Goal: Information Seeking & Learning: Learn about a topic

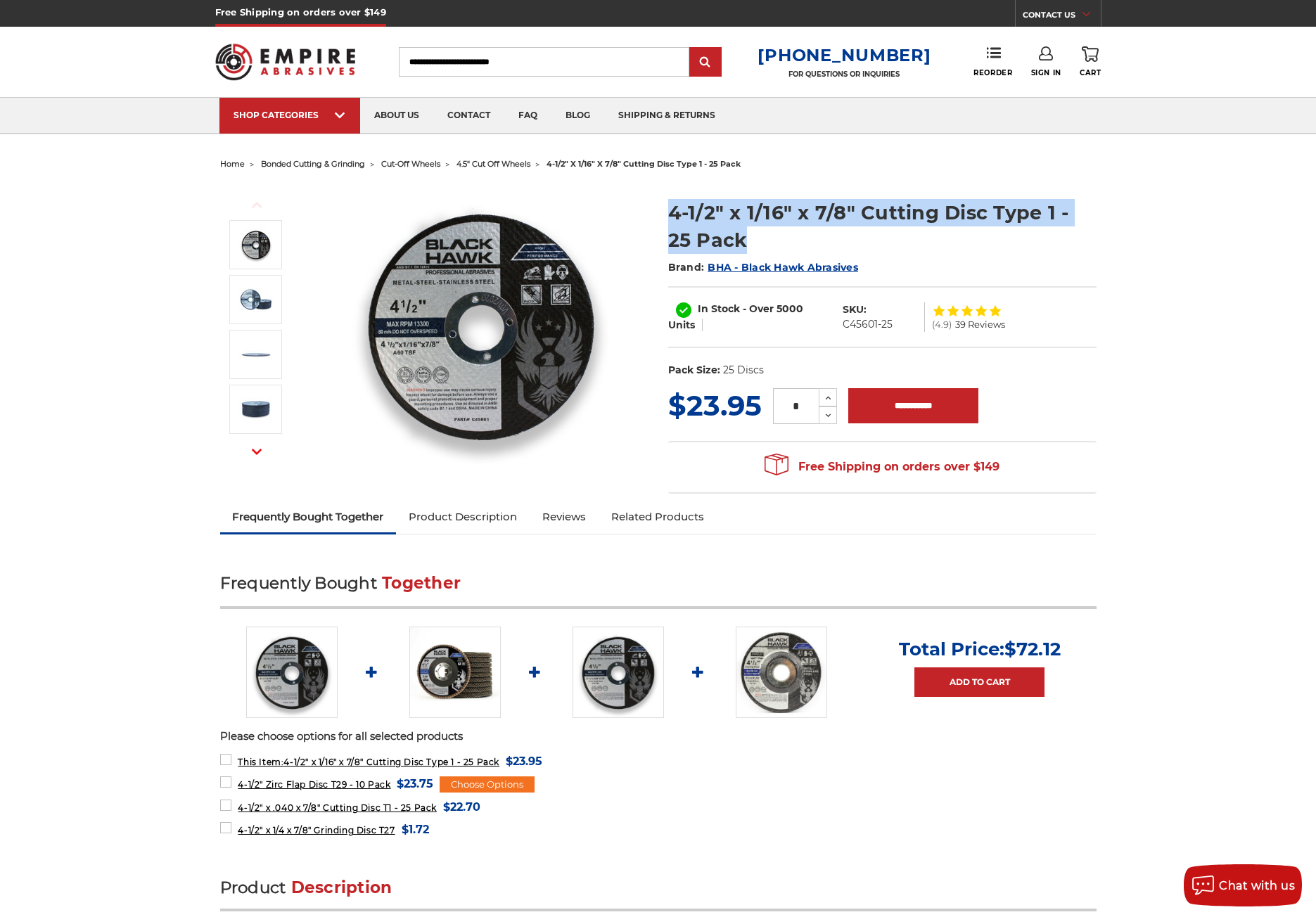
drag, startPoint x: 728, startPoint y: 246, endPoint x: 662, endPoint y: 211, distance: 74.7
click at [662, 211] on section "4-1/2" x 1/16" x 7/8" Cutting Disc Type 1 - 25 Pack Brand: BHA - Black Hawk Abr…" at bounding box center [882, 285] width 448 height 201
copy h1 "4-1/2" x 1/16" x 7/8" Cutting Disc Type 1 - 25 Pack"
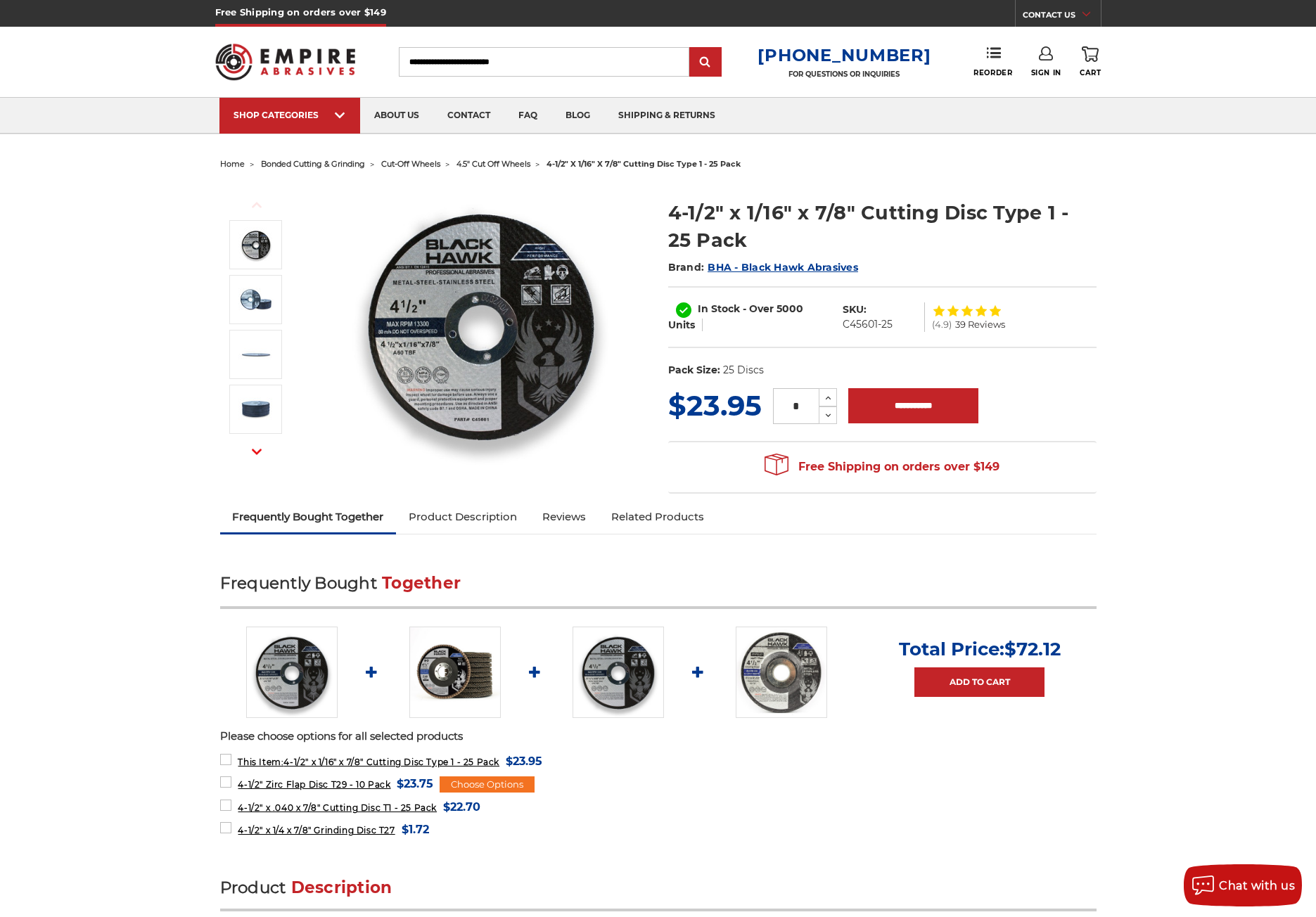
click at [573, 57] on input "Search" at bounding box center [544, 62] width 291 height 30
paste input "**********"
type input "**********"
click at [691, 48] on input "submit" at bounding box center [706, 63] width 28 height 28
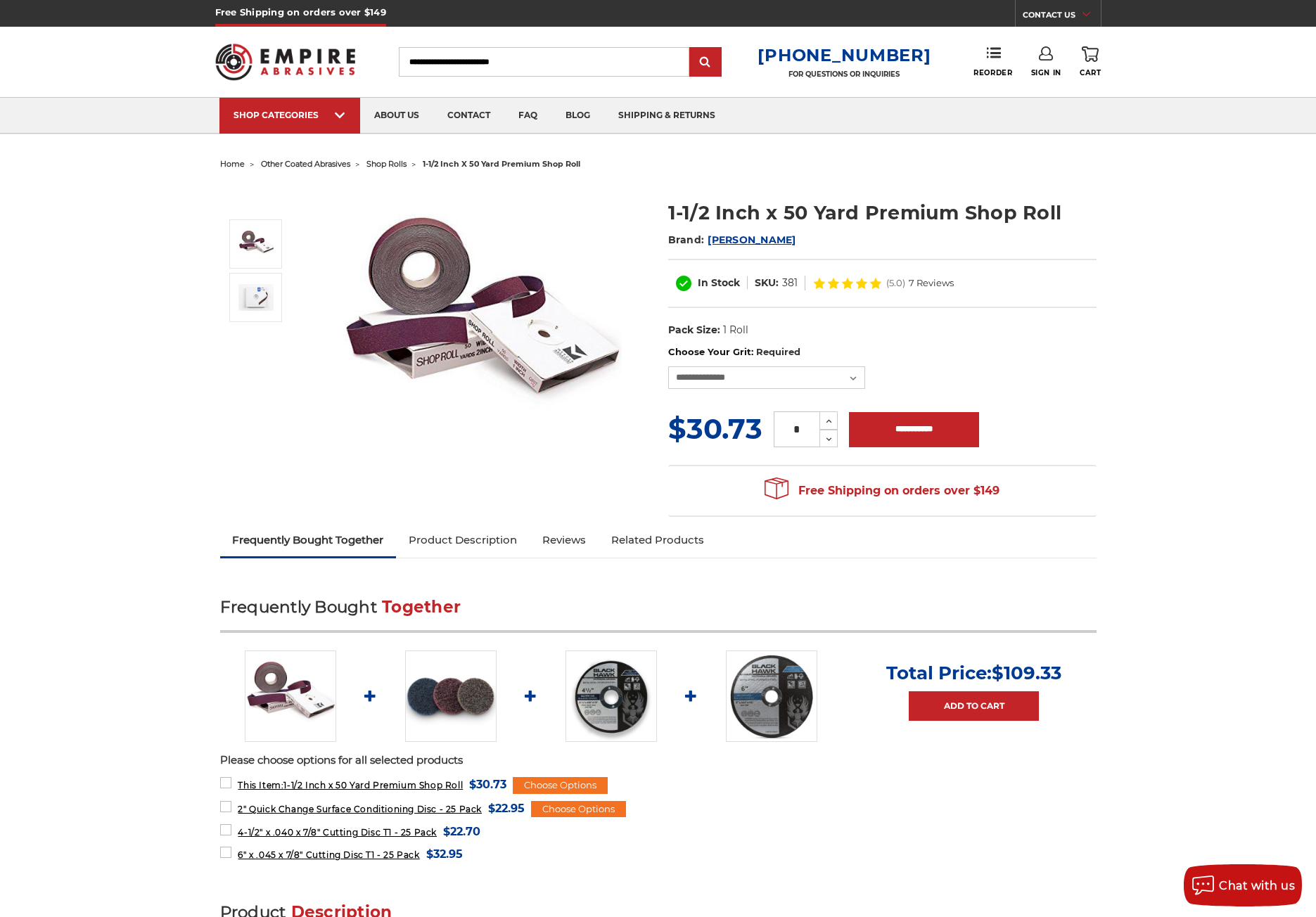
click at [571, 59] on input "Search" at bounding box center [544, 62] width 291 height 30
paste input "**********"
type input "**********"
click at [691, 48] on input "submit" at bounding box center [706, 63] width 28 height 28
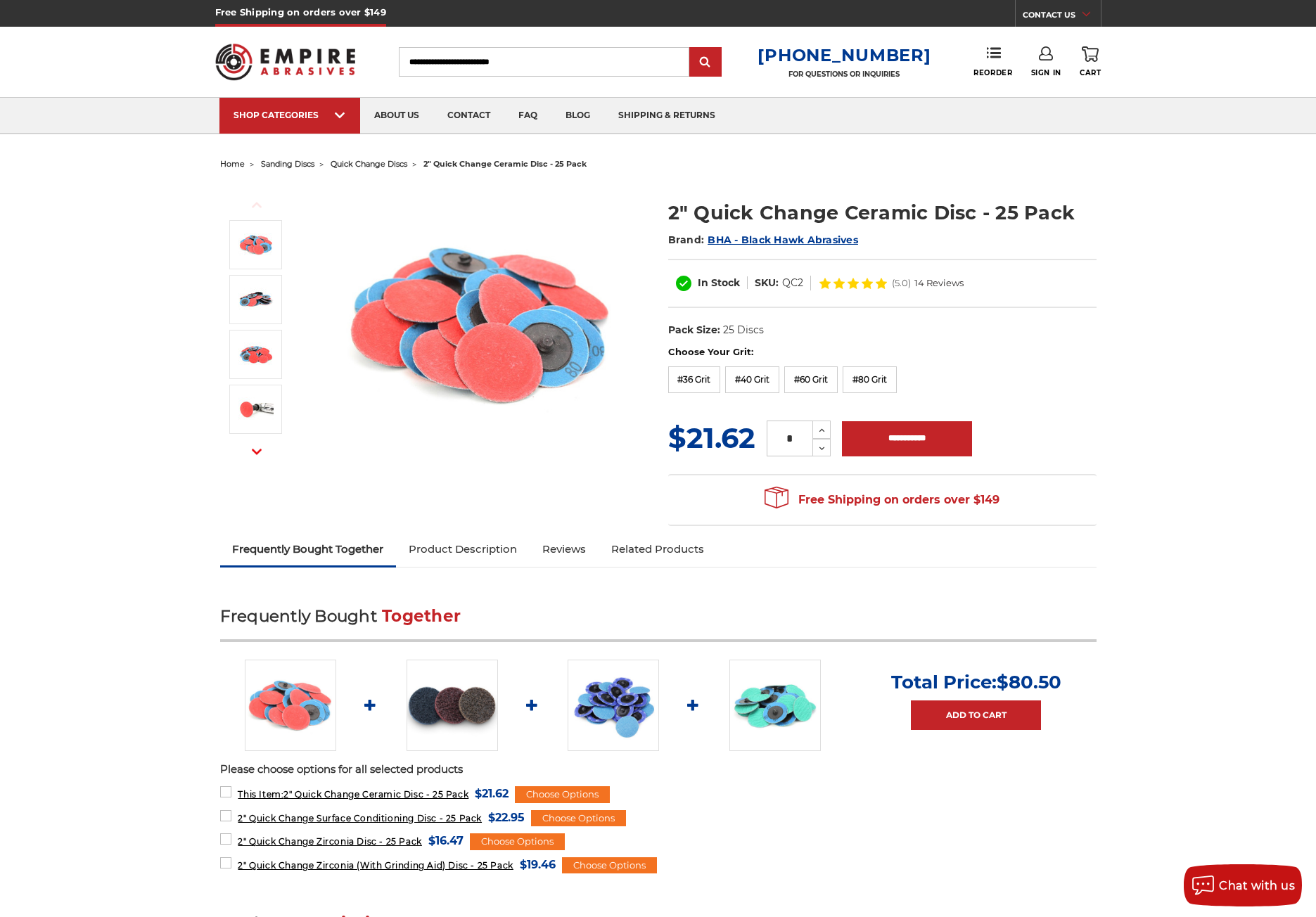
click at [896, 219] on h1 "2" Quick Change Ceramic Disc - 25 Pack" at bounding box center [882, 212] width 428 height 27
copy div "2" Quick Change Ceramic Disc - 25 Pack"
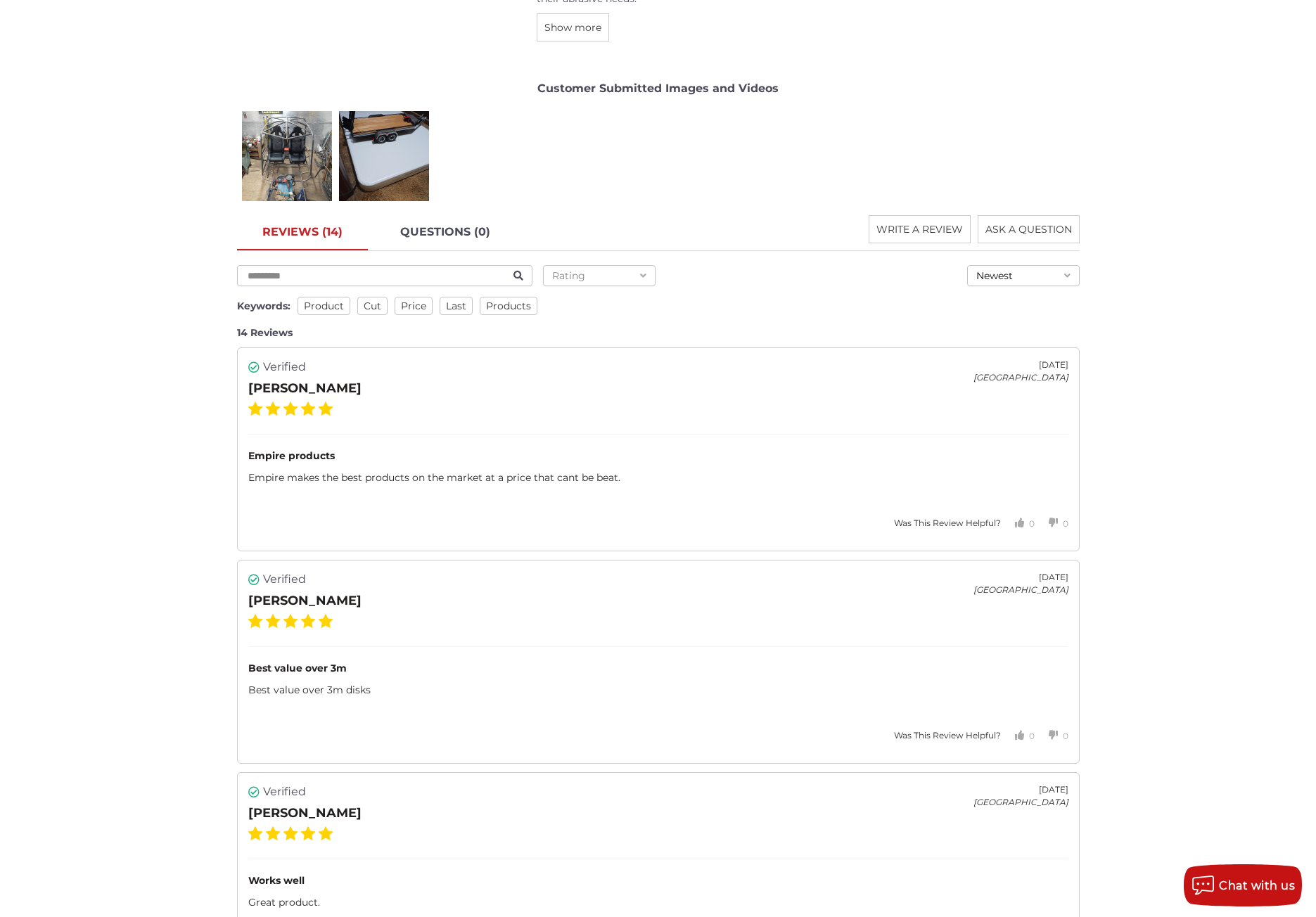
scroll to position [2532, 0]
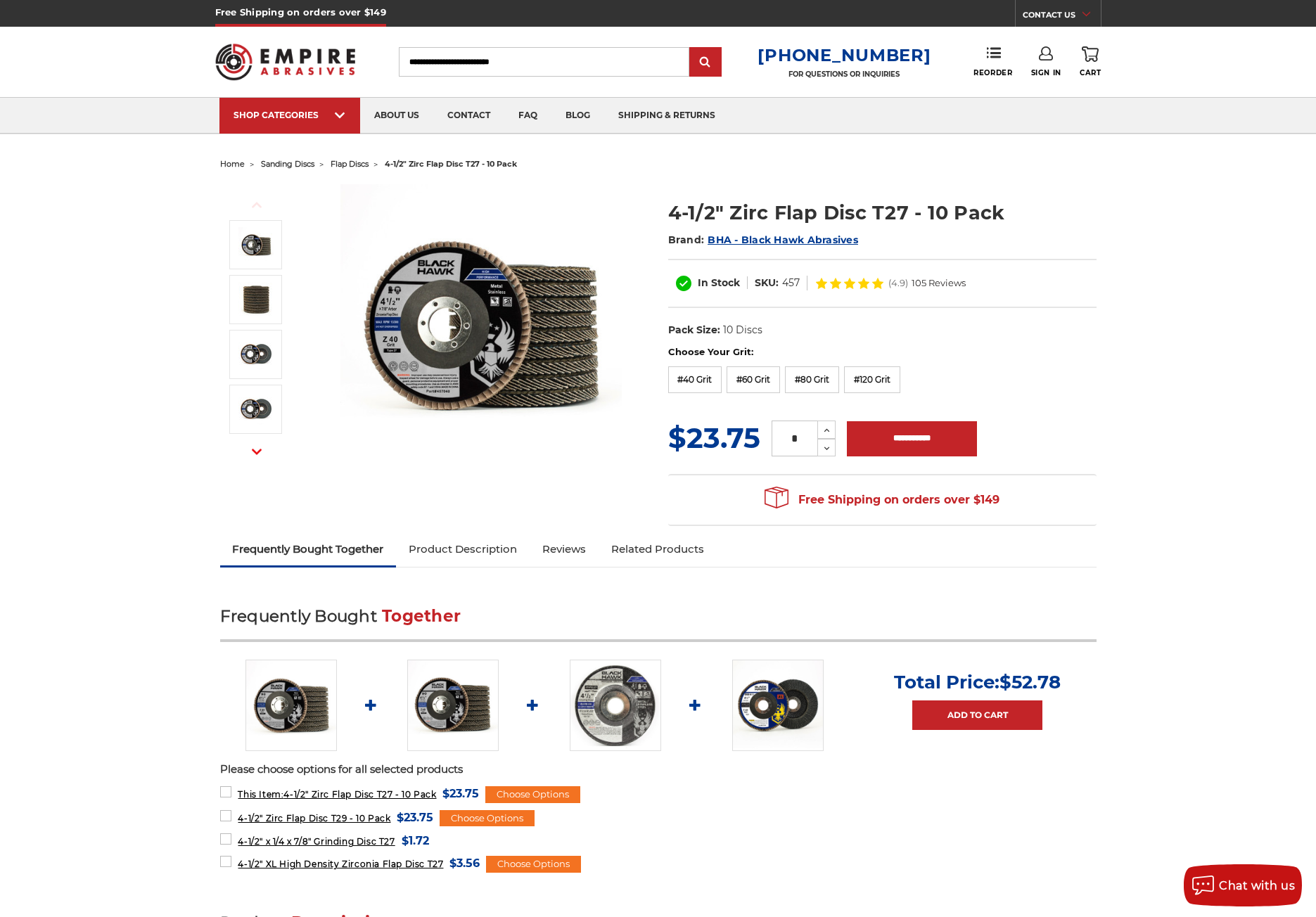
click at [906, 214] on h1 "4-1/2" Zirc Flap Disc T27 - 10 Pack" at bounding box center [882, 212] width 428 height 27
copy div "4-1/2" Zirc Flap Disc T27 - 10 Pack"
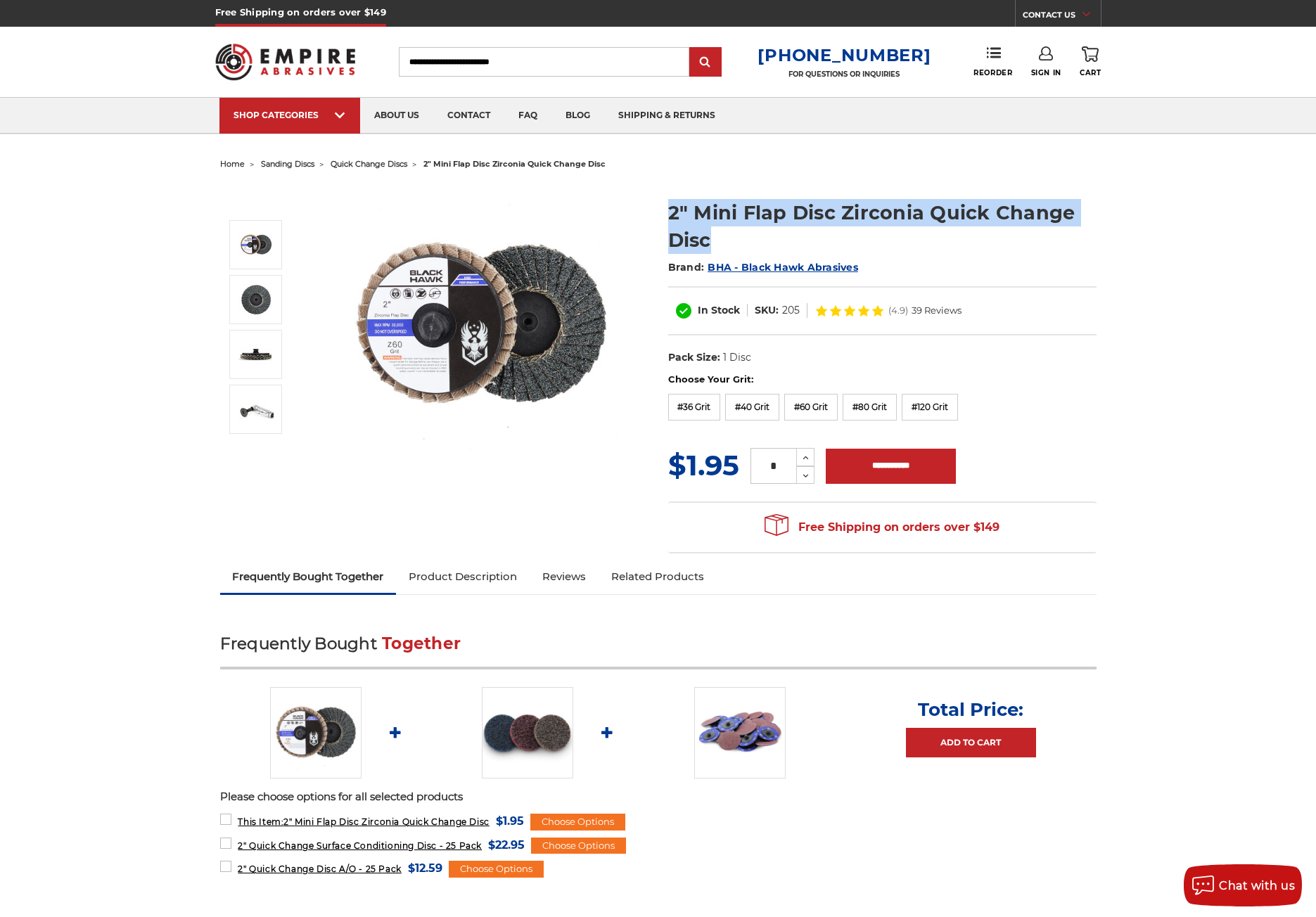
drag, startPoint x: 713, startPoint y: 234, endPoint x: 657, endPoint y: 204, distance: 63.5
click at [658, 204] on section "2" Mini Flap Disc Zirconia Quick Change Disc Brand: BHA - Black Hawk Abrasives …" at bounding box center [882, 278] width 448 height 189
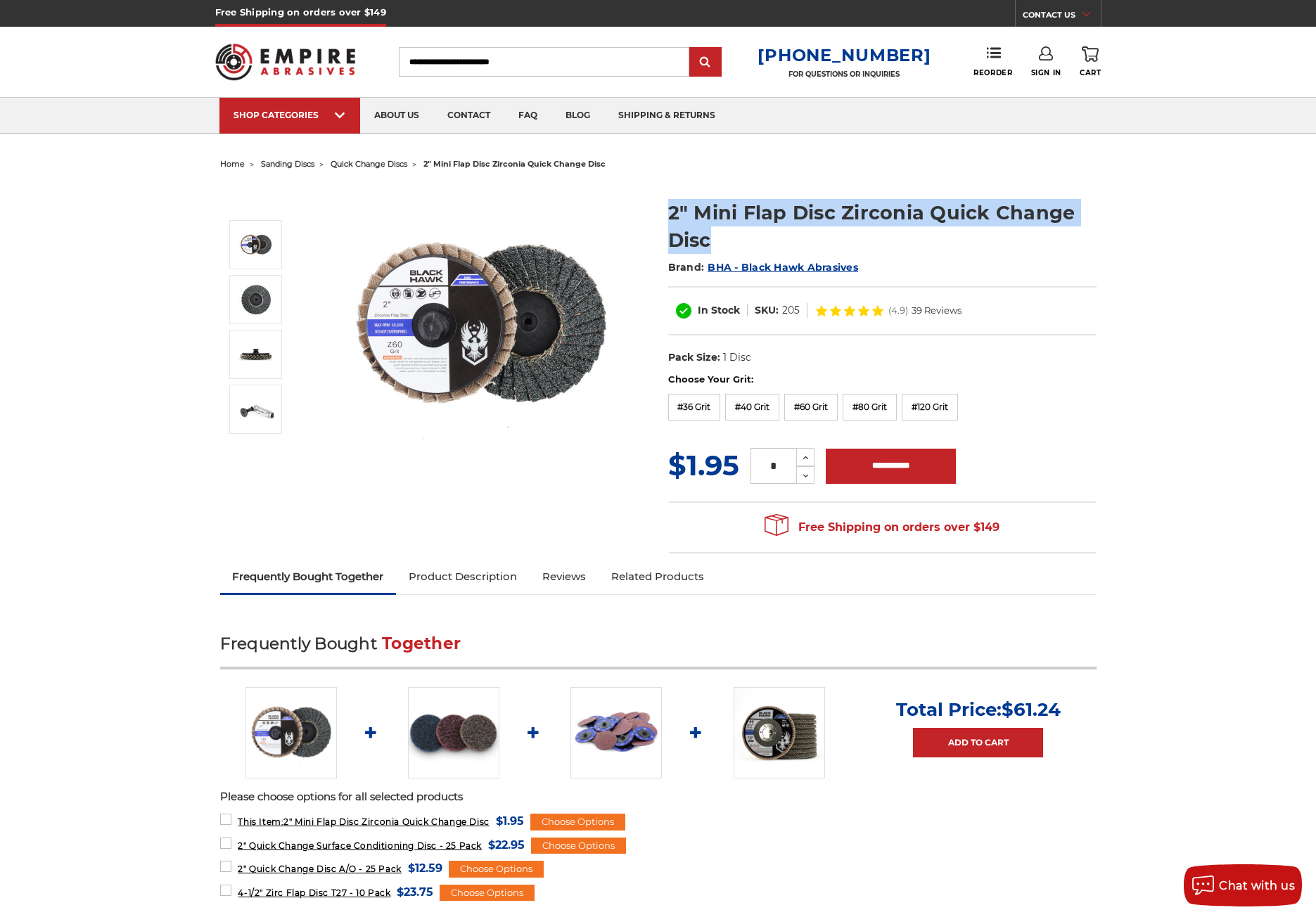
copy h1 "2" Mini Flap Disc Zirconia Quick Change Disc"
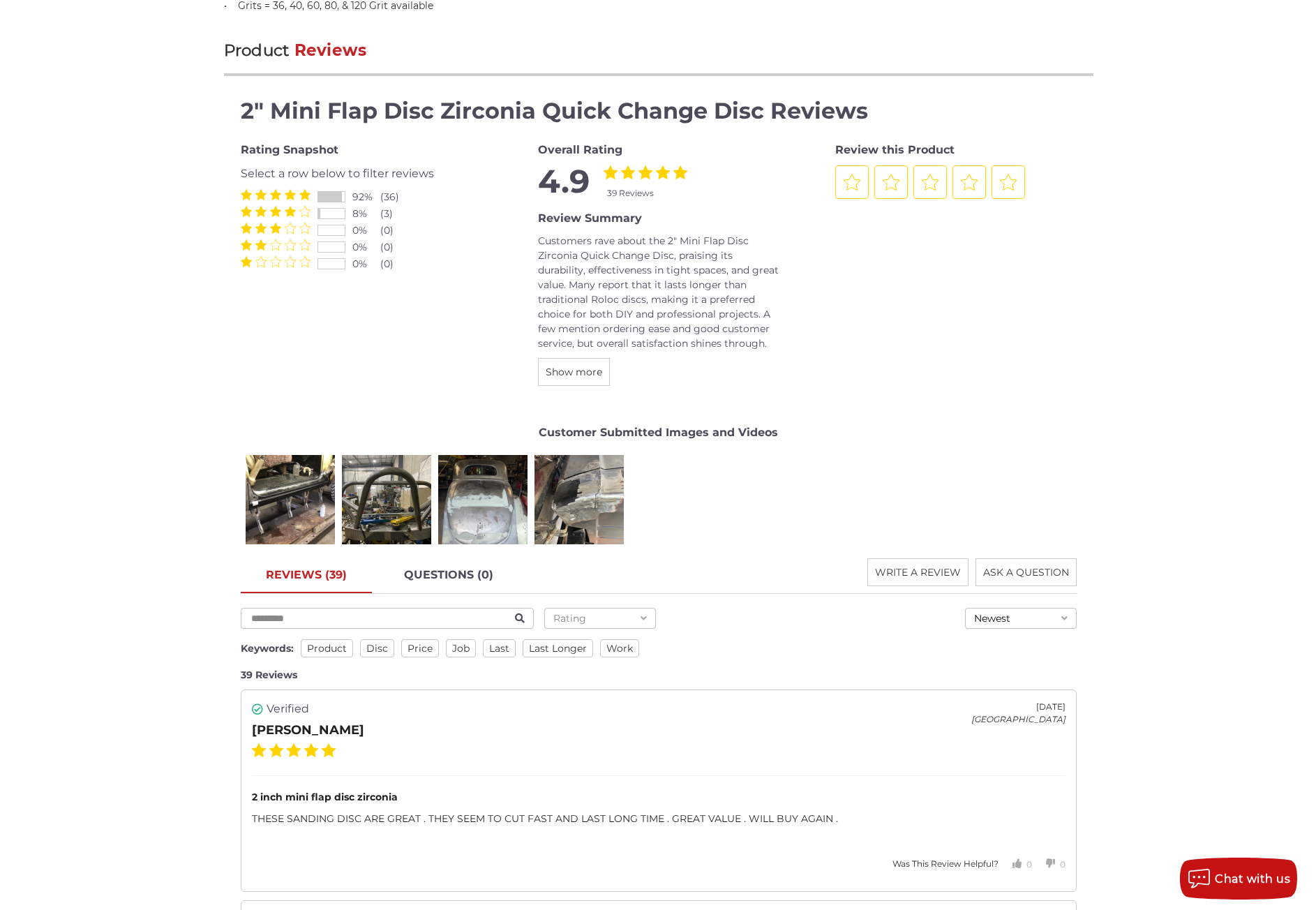
scroll to position [1815, 0]
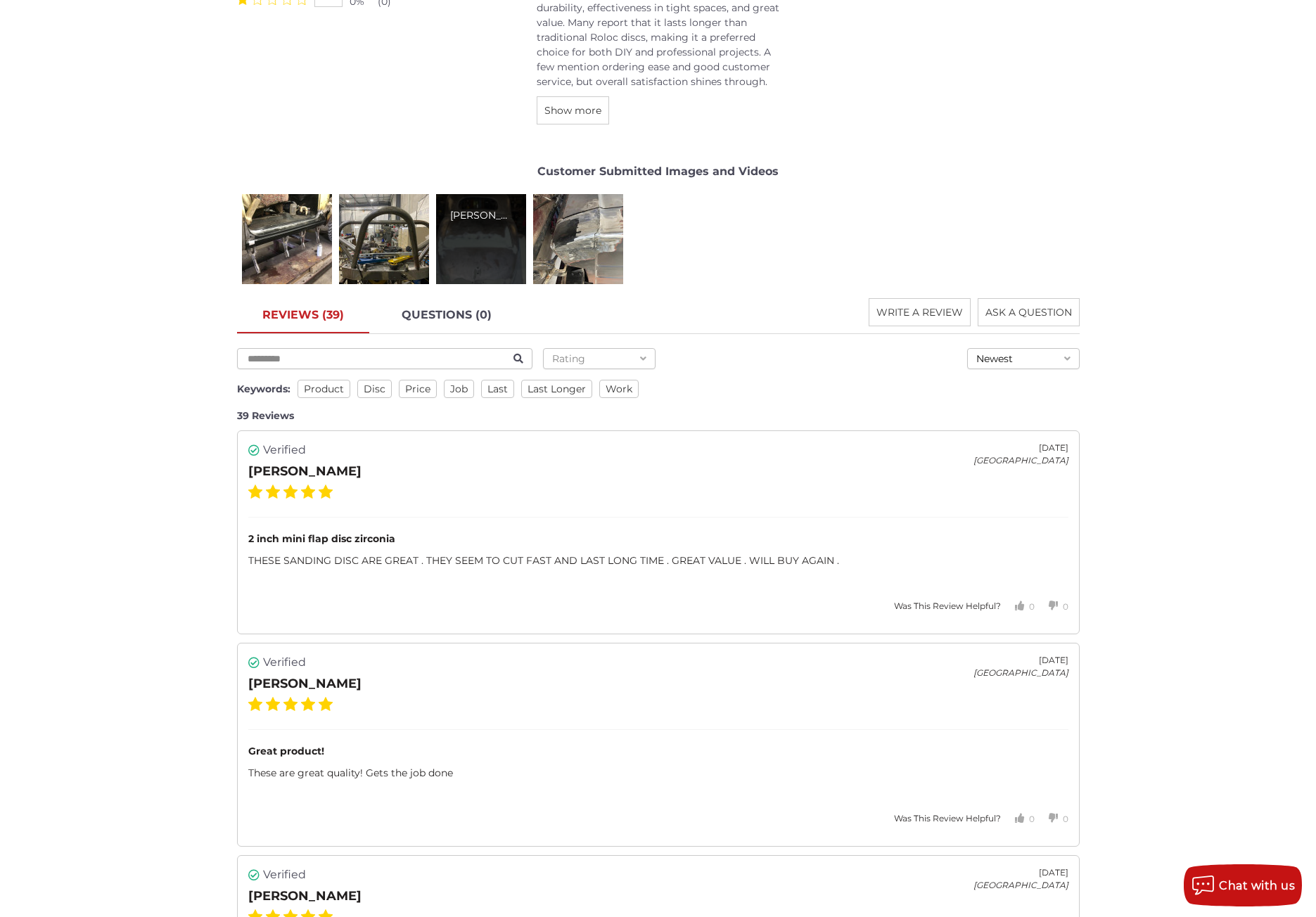
click at [471, 255] on div "Jack A." at bounding box center [481, 239] width 90 height 90
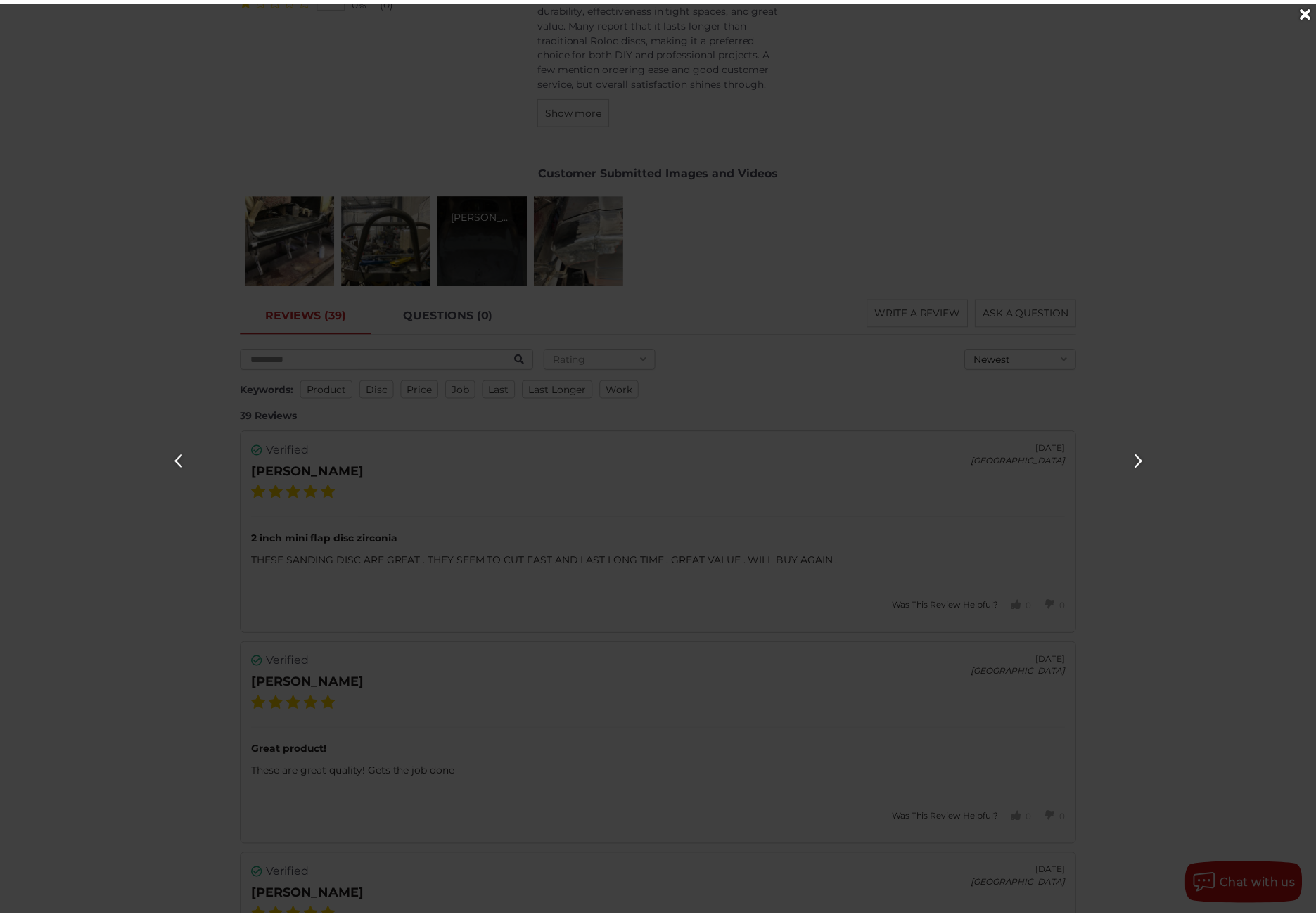
scroll to position [0, 2653]
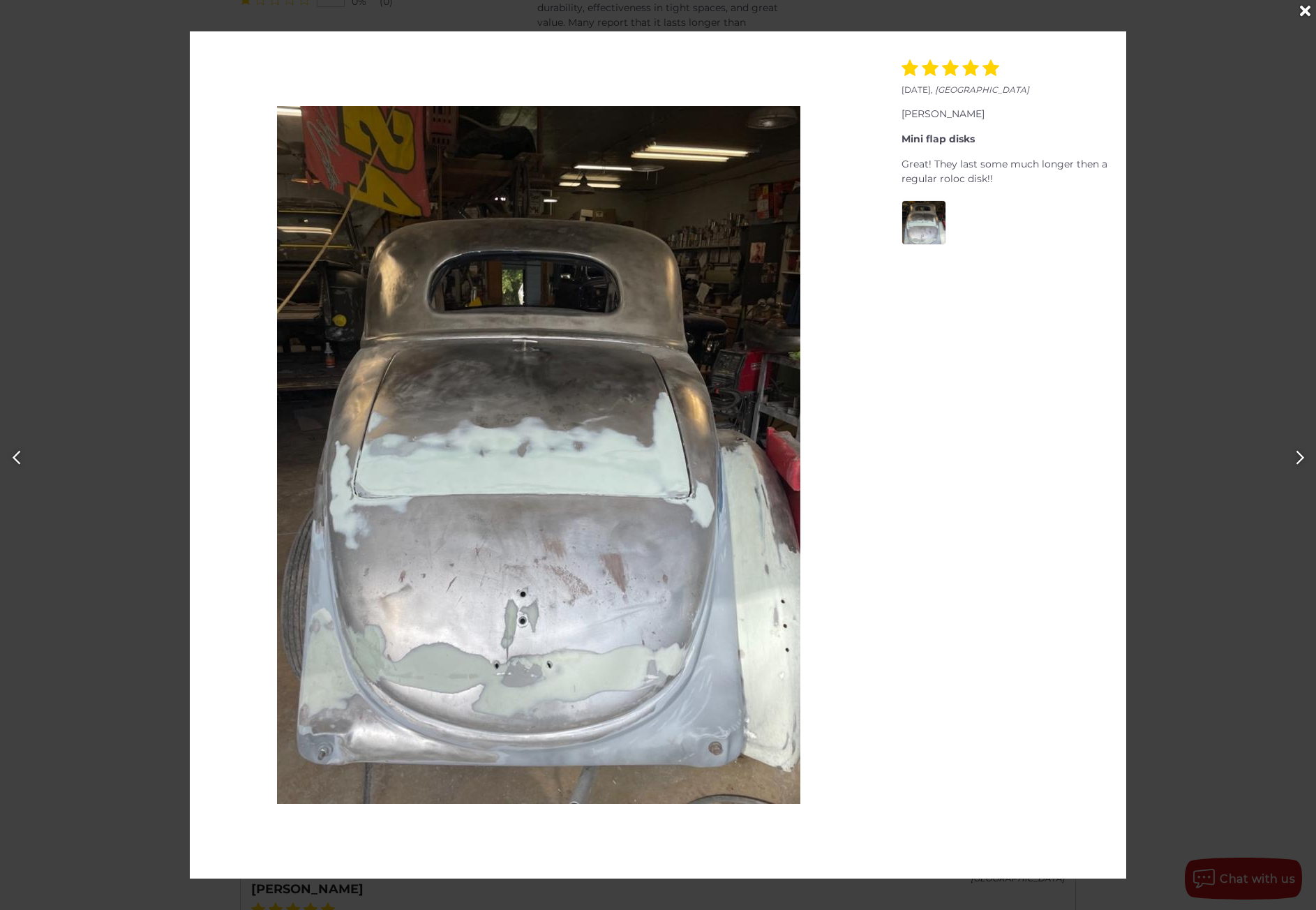
drag, startPoint x: 908, startPoint y: 166, endPoint x: 985, endPoint y: 175, distance: 77.5
click at [985, 175] on div "Great! They last some much longer then a regular roloc disk!!" at bounding box center [1007, 172] width 211 height 30
click at [995, 180] on div "Great! They last some much longer then a regular roloc disk!!" at bounding box center [1007, 172] width 211 height 30
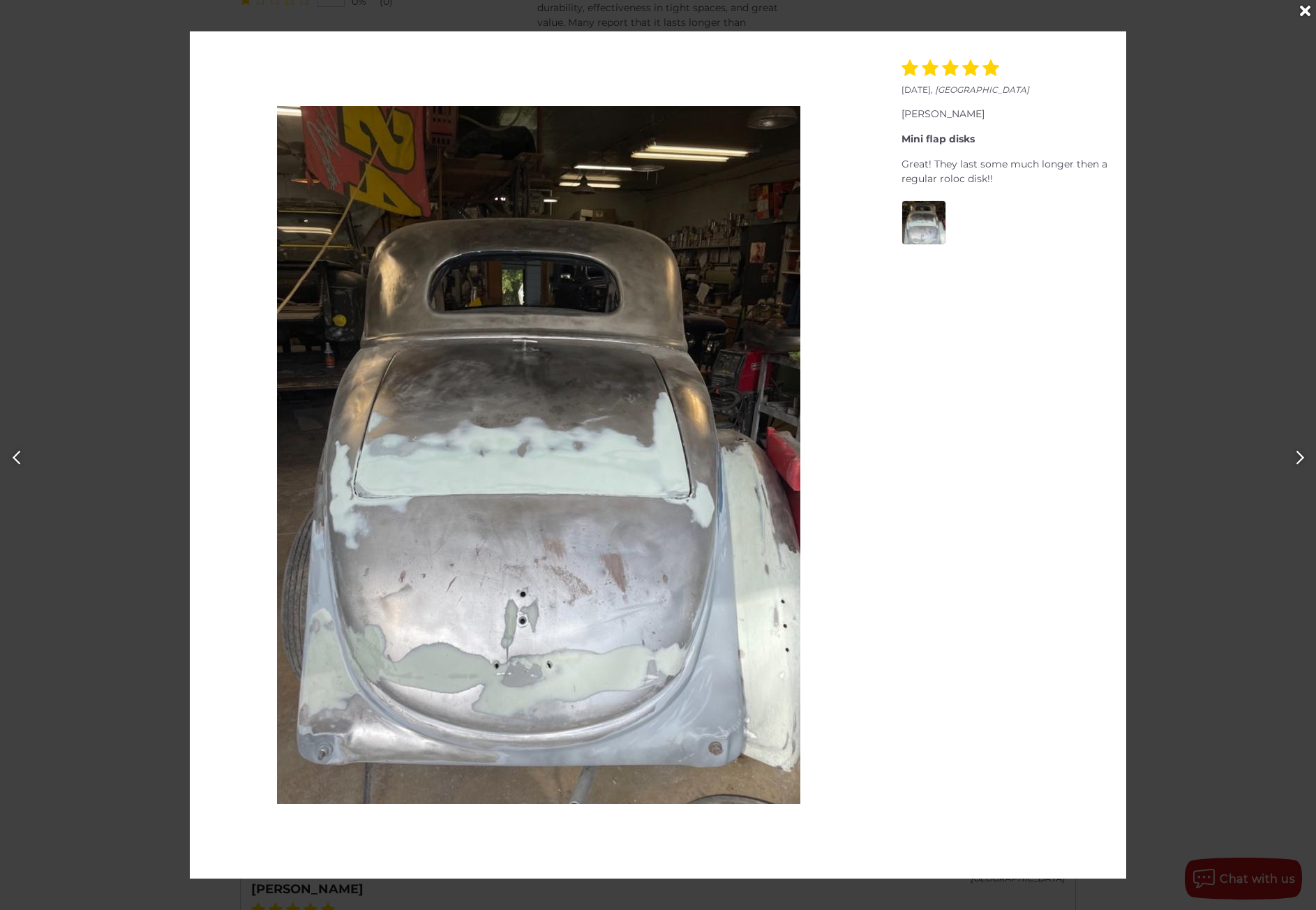
click at [995, 180] on div "Great! They last some much longer then a regular roloc disk!!" at bounding box center [1007, 172] width 211 height 30
drag, startPoint x: 990, startPoint y: 178, endPoint x: 909, endPoint y: 159, distance: 83.2
click at [909, 159] on div "Great! They last some much longer then a regular roloc disk!!" at bounding box center [1007, 172] width 211 height 30
click at [150, 135] on div "March 21, 2021 , United States Jack A. 2 mini flap disks Last way longer then a…" at bounding box center [658, 455] width 1316 height 847
click at [1305, 14] on icon "Close" at bounding box center [1305, 11] width 10 height 16
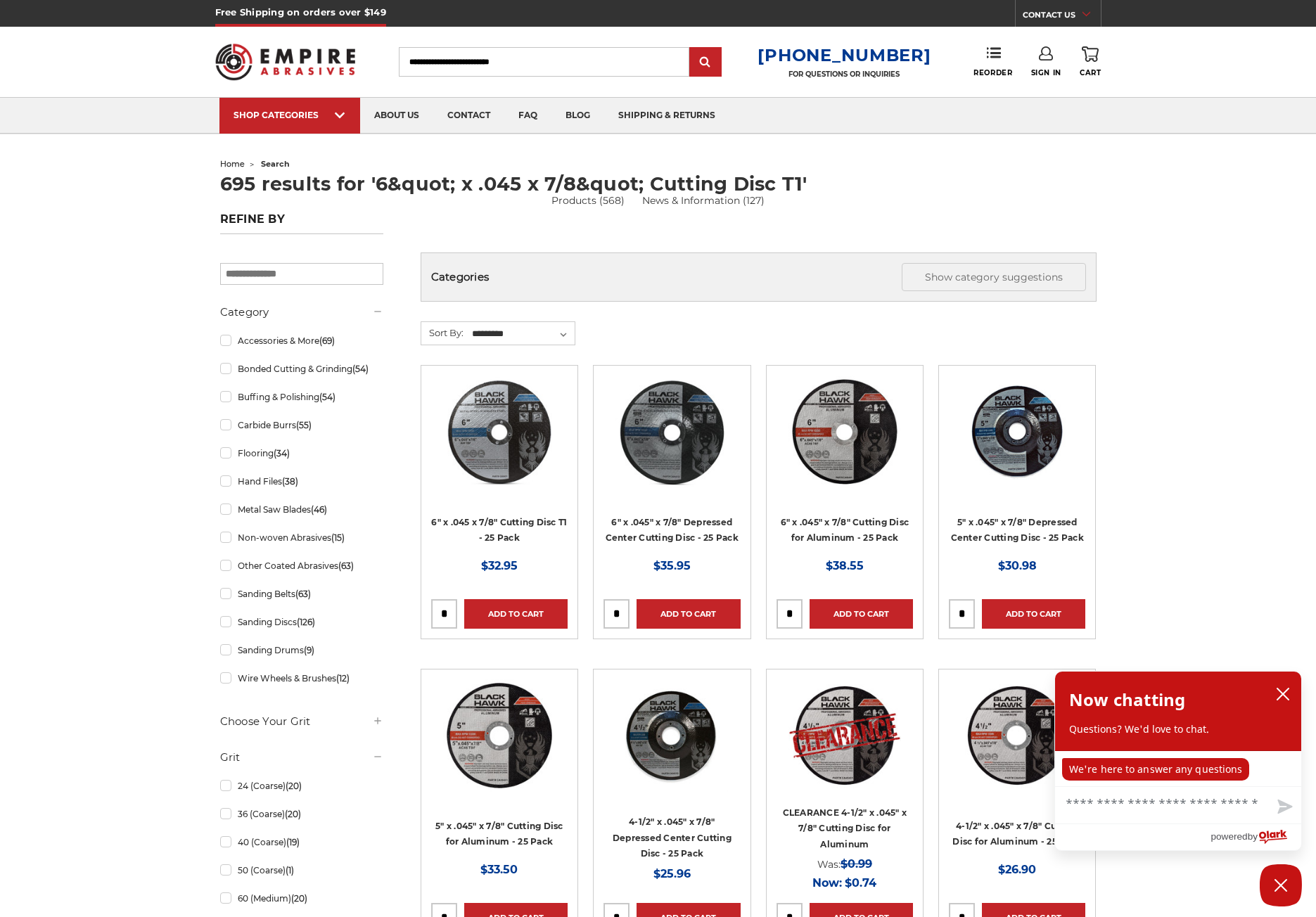
click at [517, 464] on img at bounding box center [499, 432] width 113 height 113
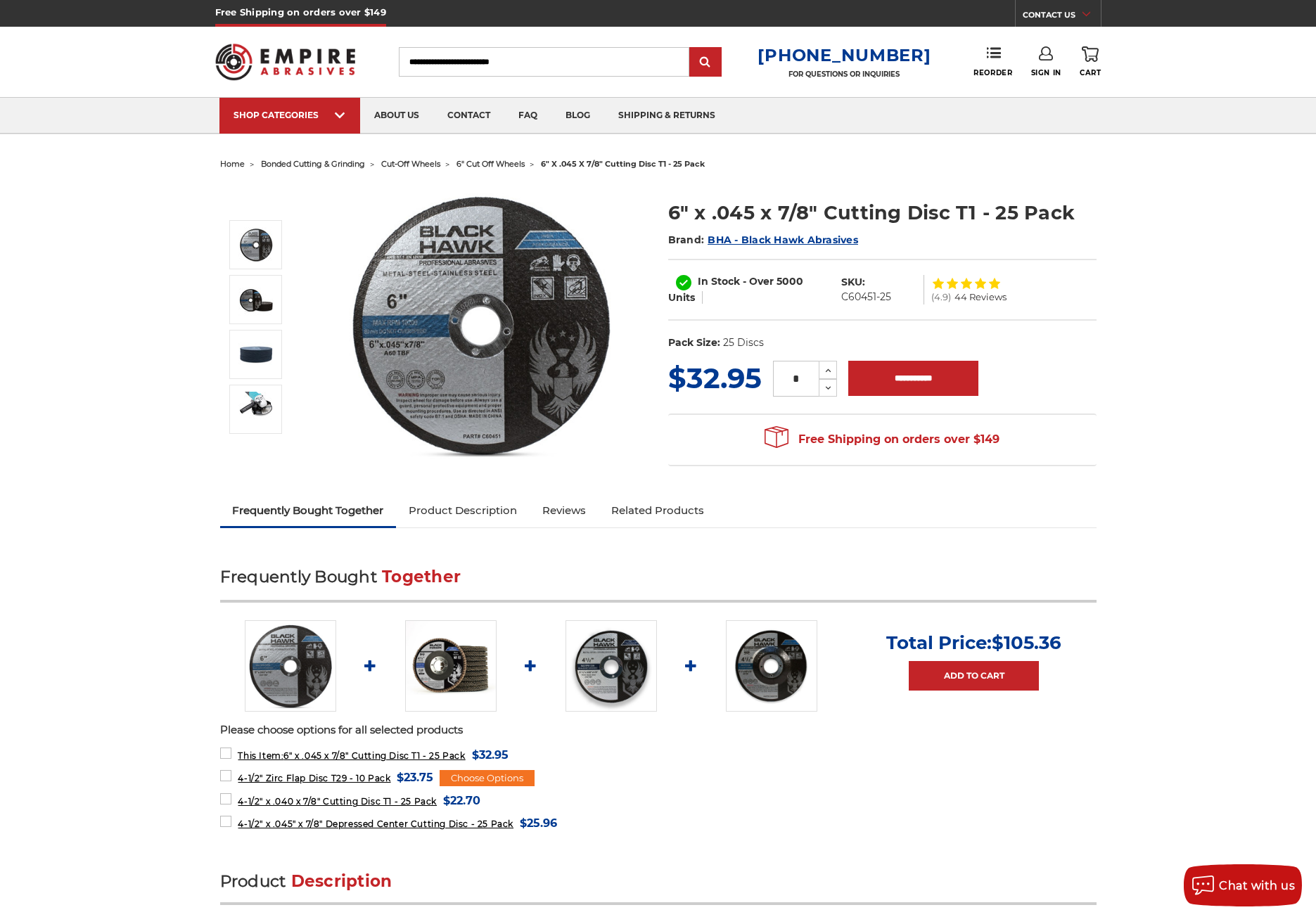
click at [971, 299] on span "44 Reviews" at bounding box center [980, 297] width 52 height 9
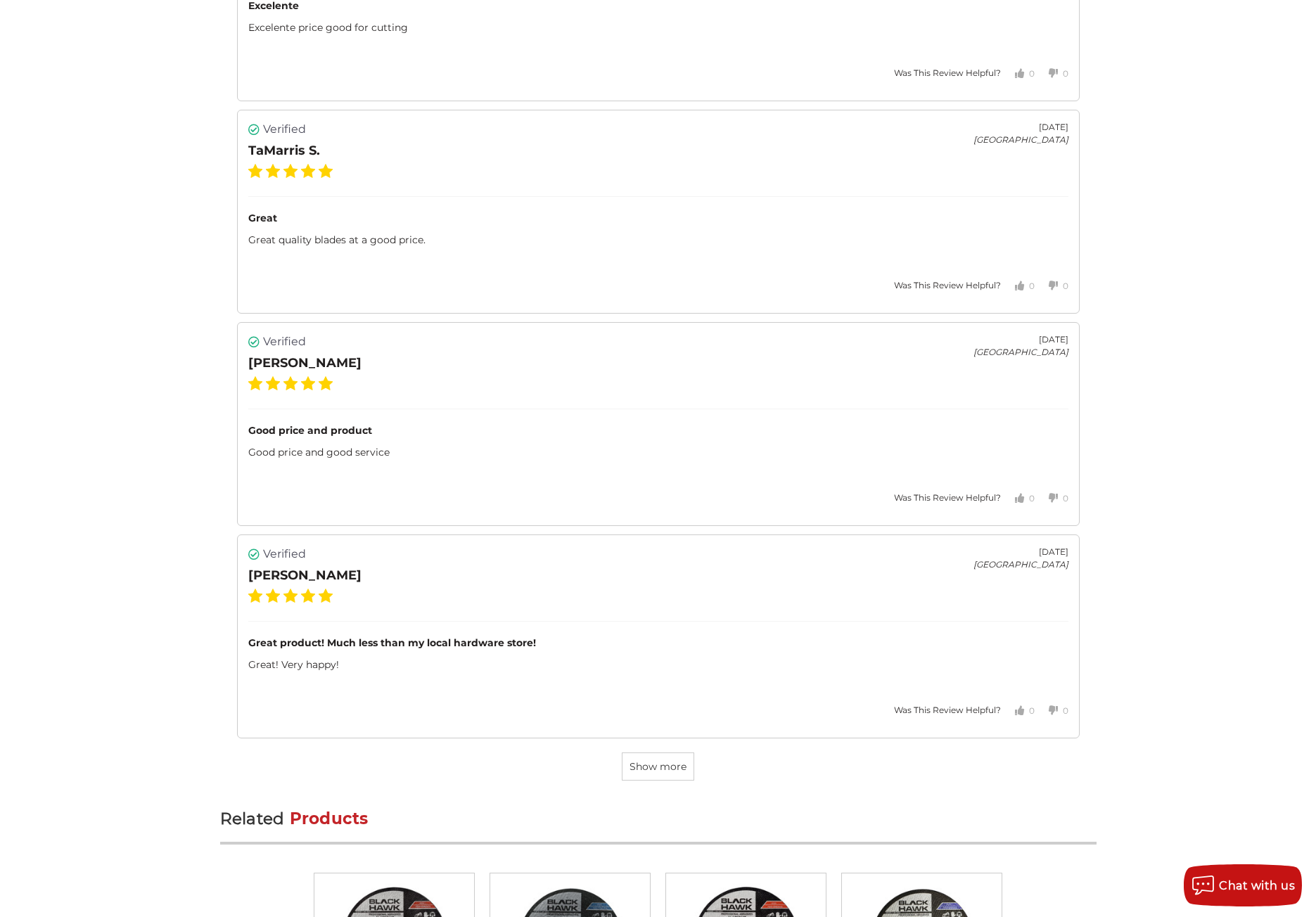
scroll to position [3661, 0]
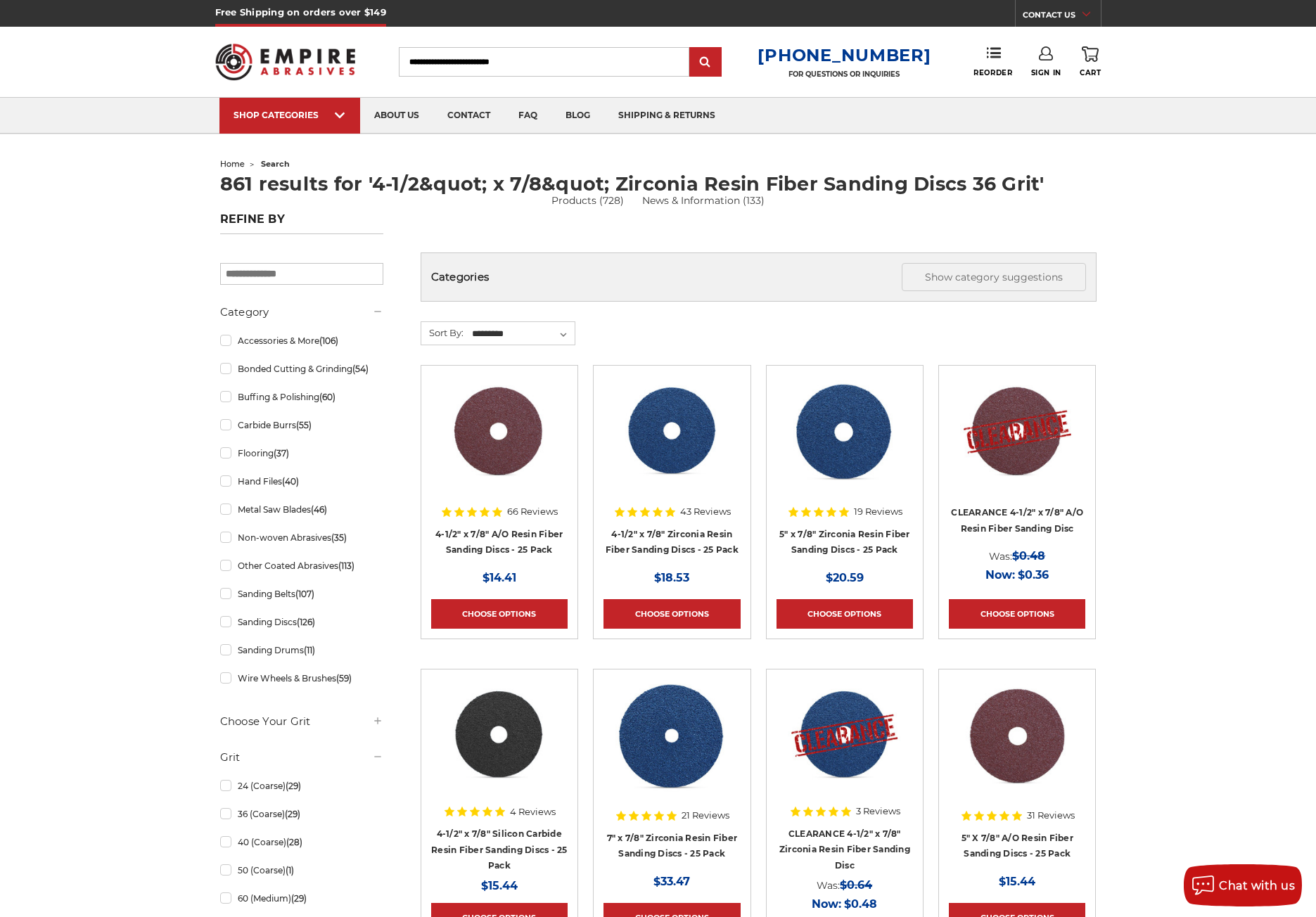
click at [553, 68] on input "Search" at bounding box center [544, 62] width 291 height 30
paste input "**********"
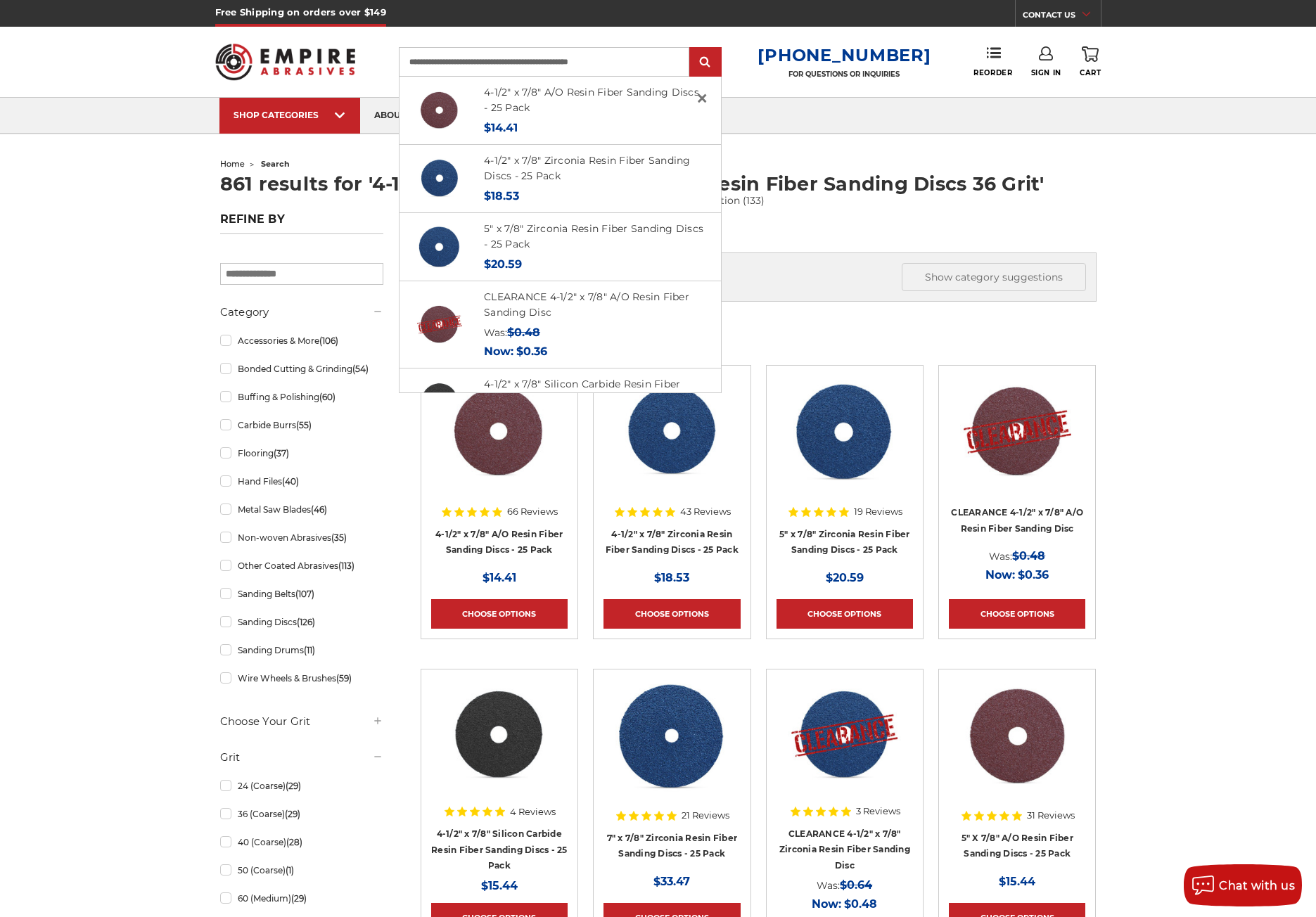
type input "**********"
click at [486, 437] on img at bounding box center [499, 432] width 115 height 113
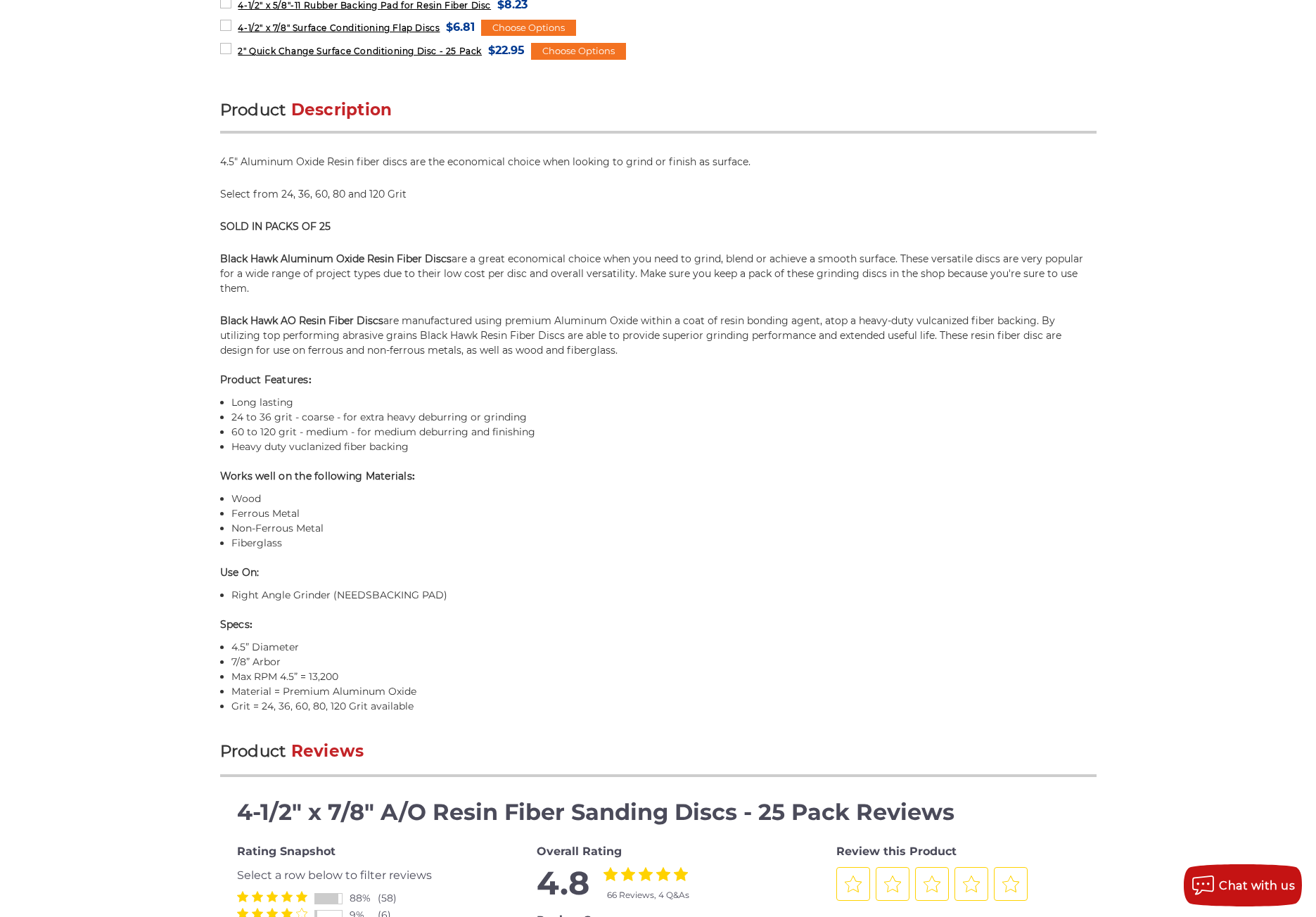
scroll to position [844, 0]
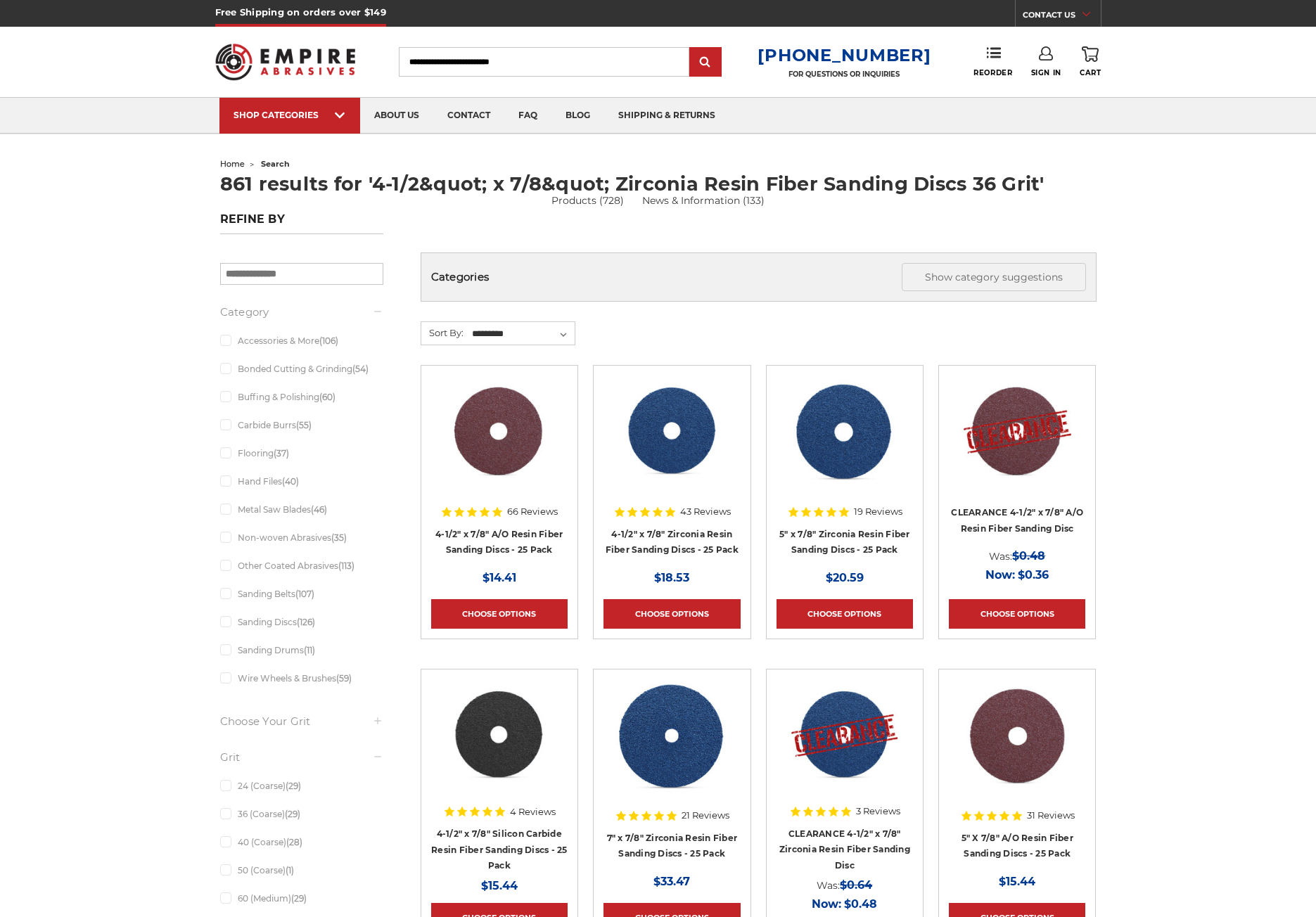
click at [477, 64] on input "Search" at bounding box center [544, 62] width 291 height 30
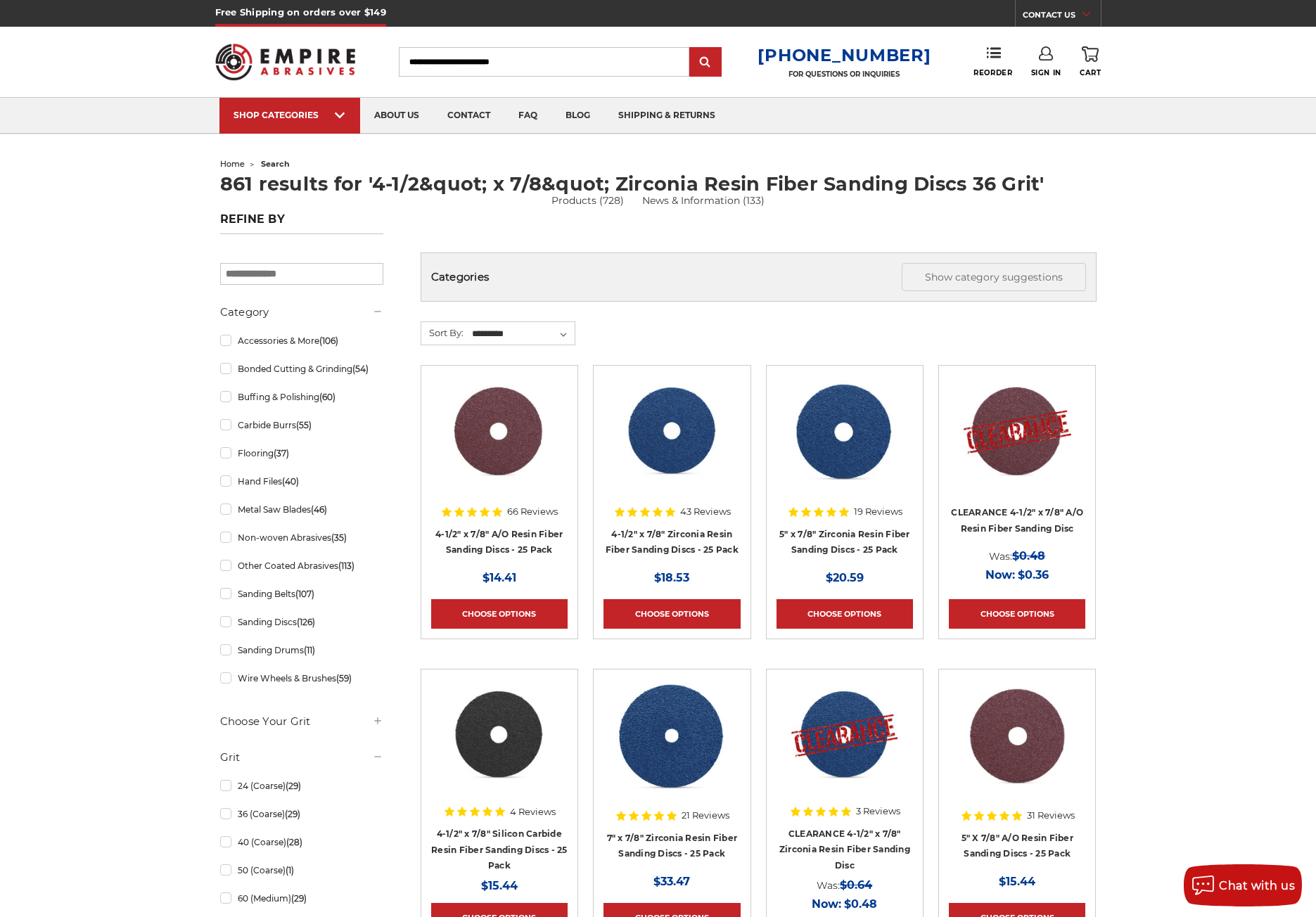
paste input "**********"
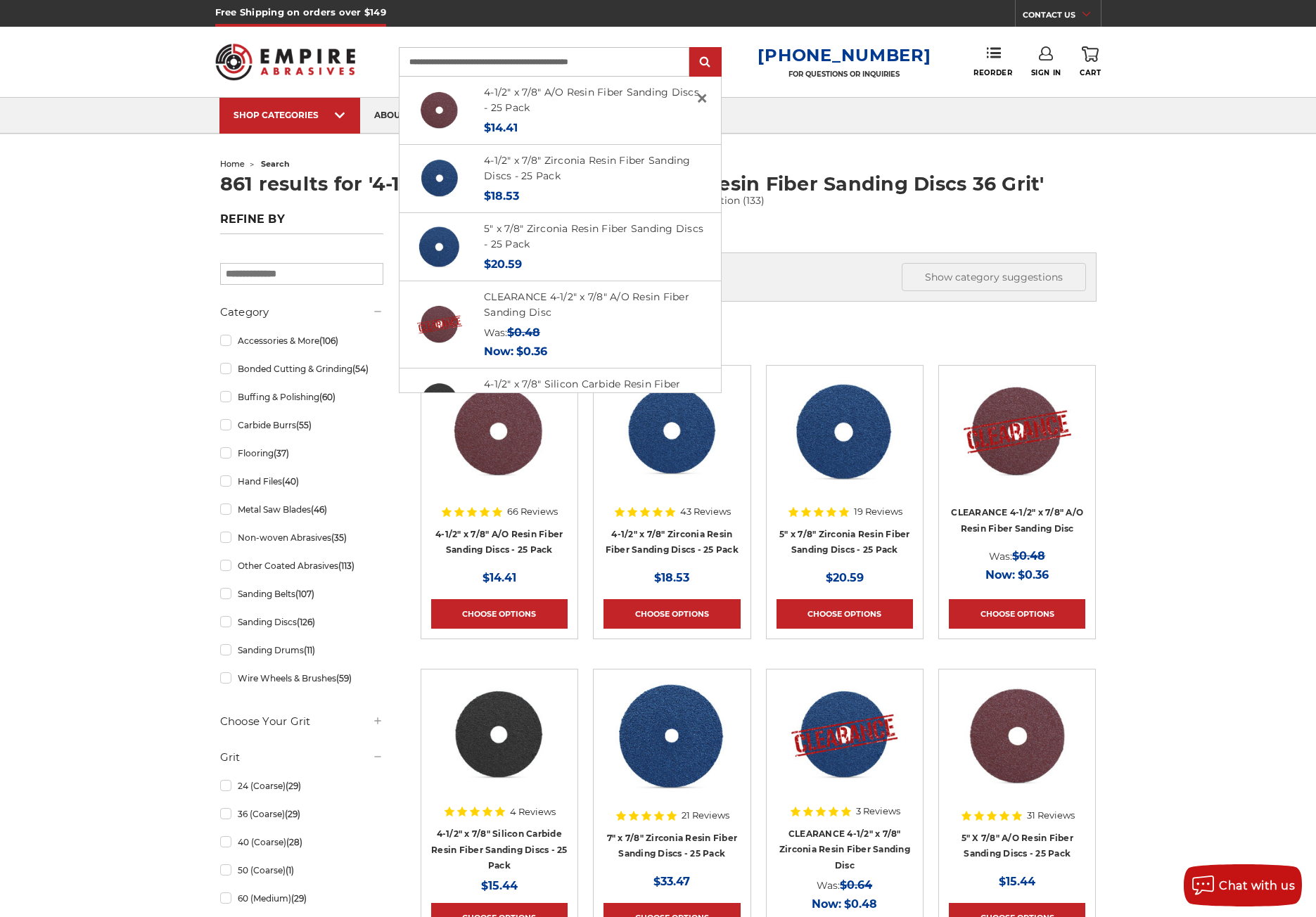
drag, startPoint x: 543, startPoint y: 63, endPoint x: 824, endPoint y: 92, distance: 282.5
click at [824, 92] on div "**********" at bounding box center [658, 62] width 886 height 70
click at [617, 66] on input "**********" at bounding box center [544, 62] width 291 height 30
drag, startPoint x: 634, startPoint y: 61, endPoint x: 598, endPoint y: 58, distance: 36.1
click at [598, 58] on input "**********" at bounding box center [544, 62] width 291 height 30
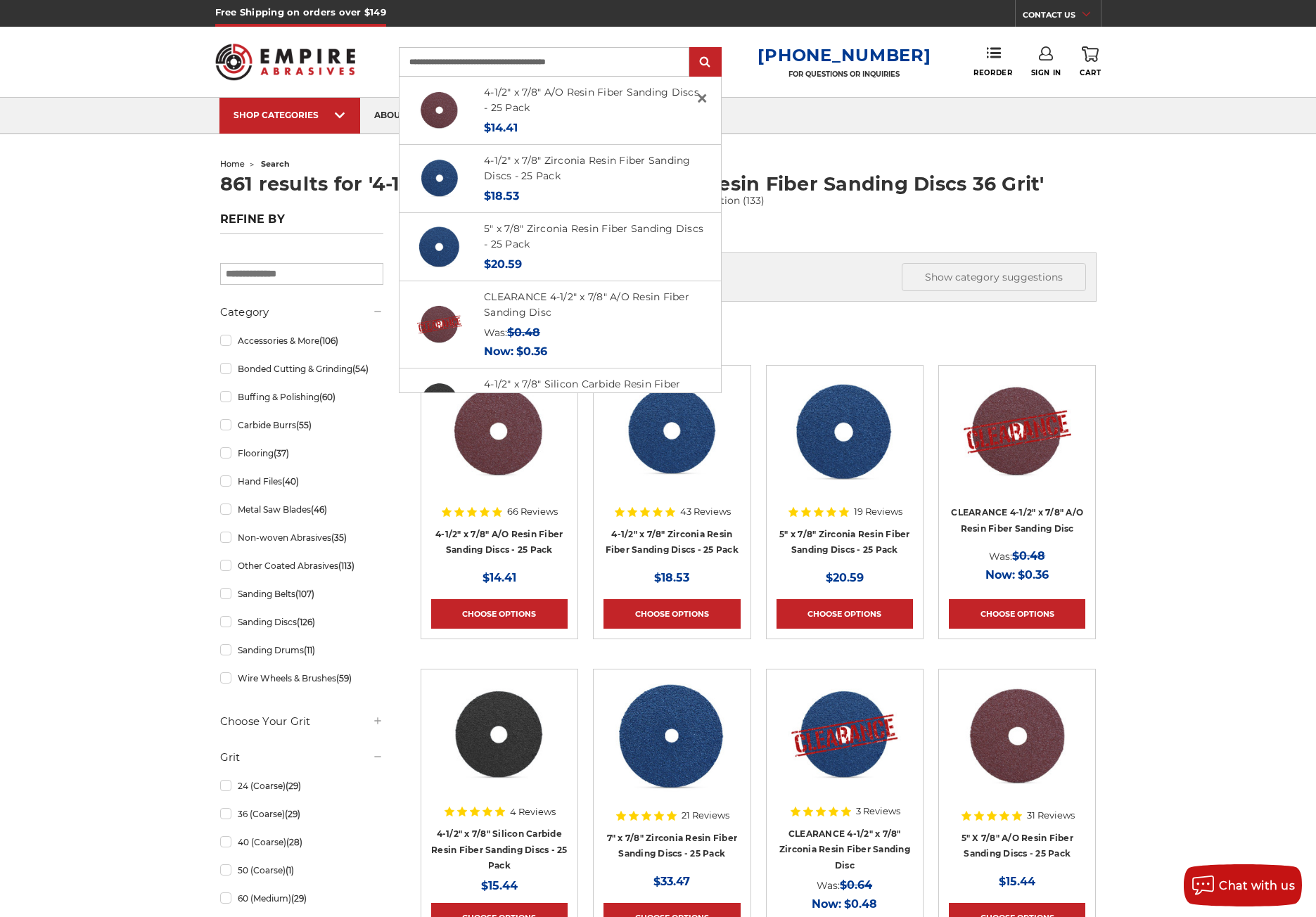
type input "**********"
click at [691, 48] on input "submit" at bounding box center [706, 63] width 28 height 28
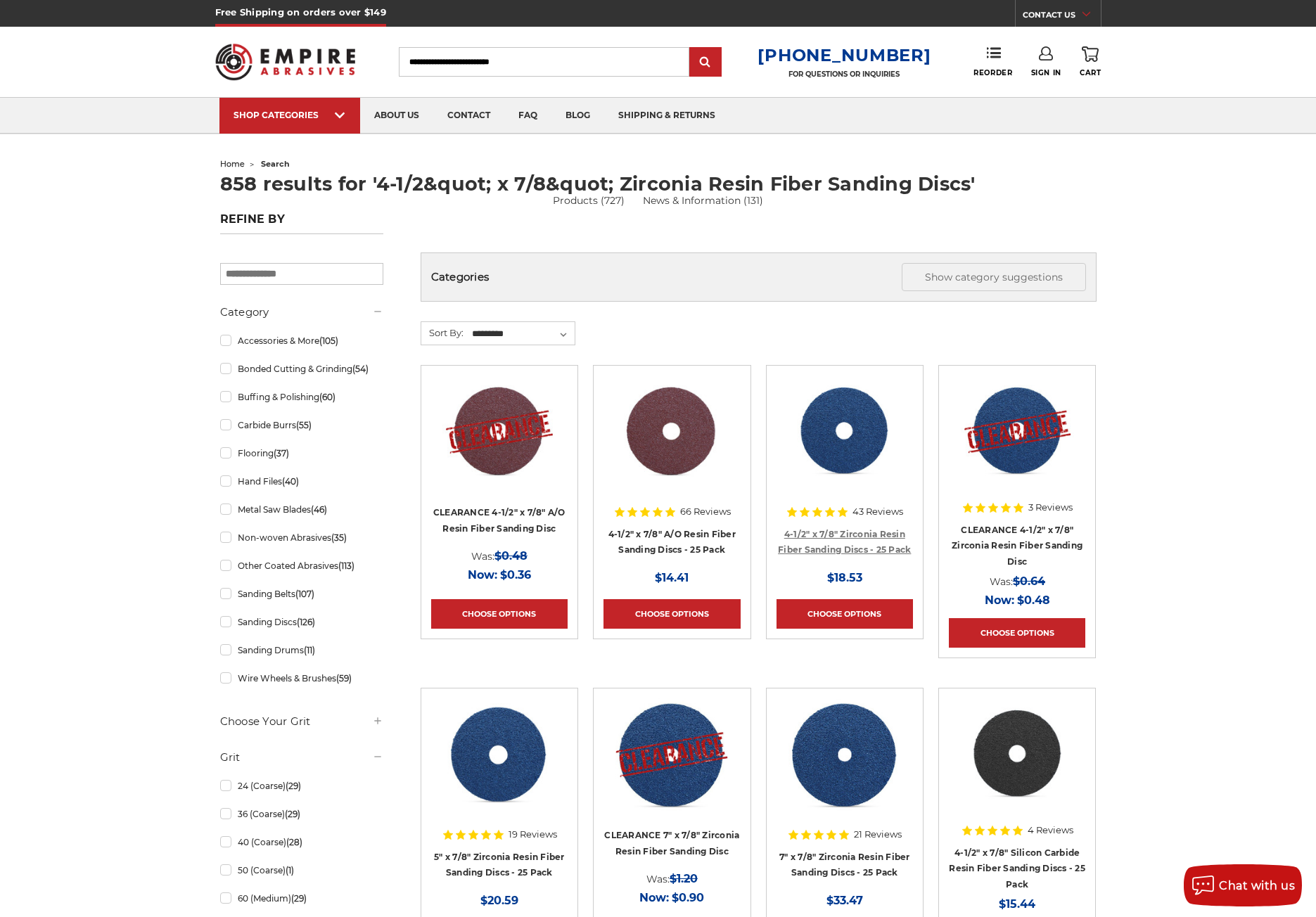
click at [829, 529] on link "4-1/2" x 7/8" Zirconia Resin Fiber Sanding Discs - 25 Pack" at bounding box center [844, 542] width 133 height 26
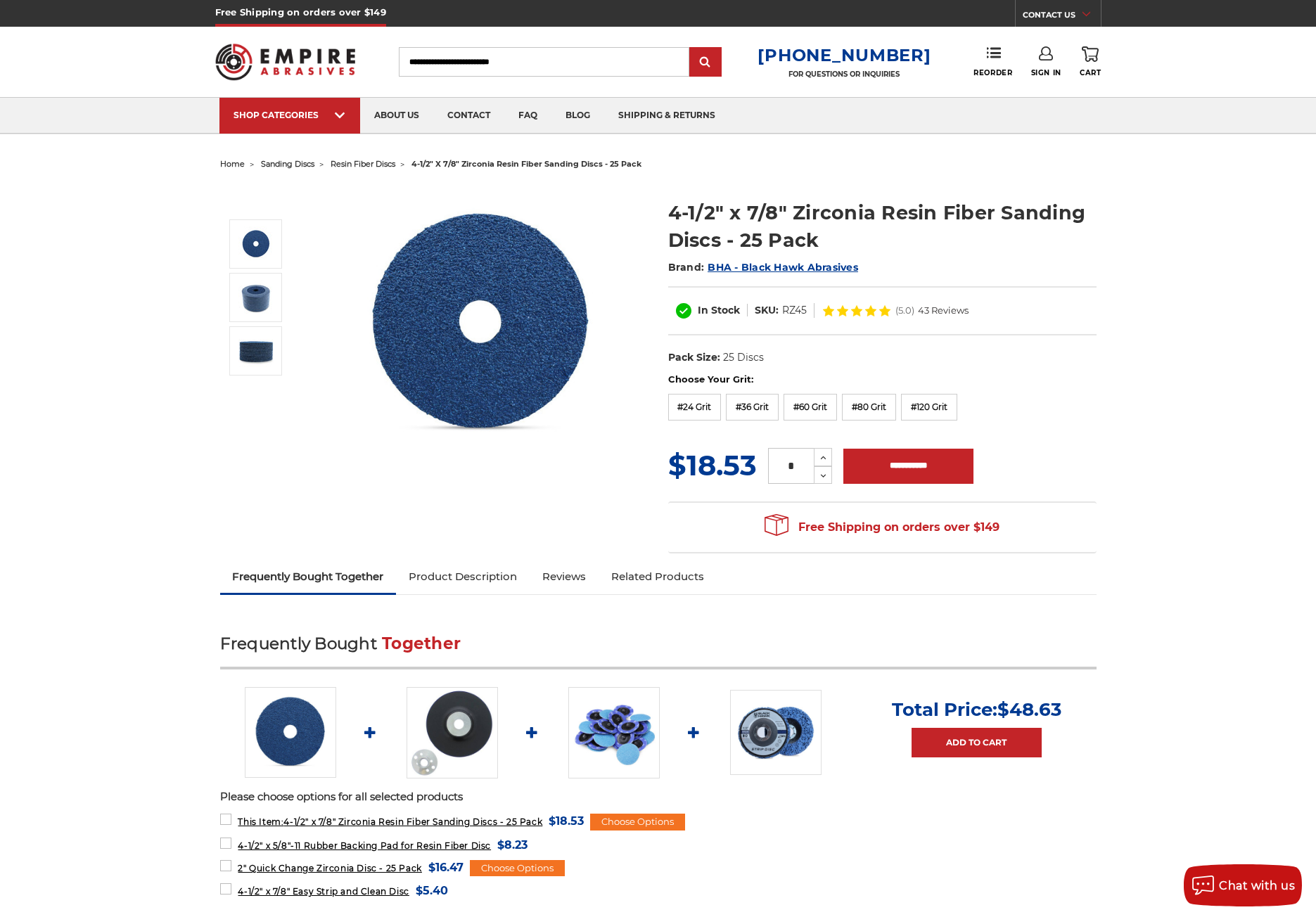
click at [934, 311] on span "43 Reviews" at bounding box center [943, 310] width 50 height 9
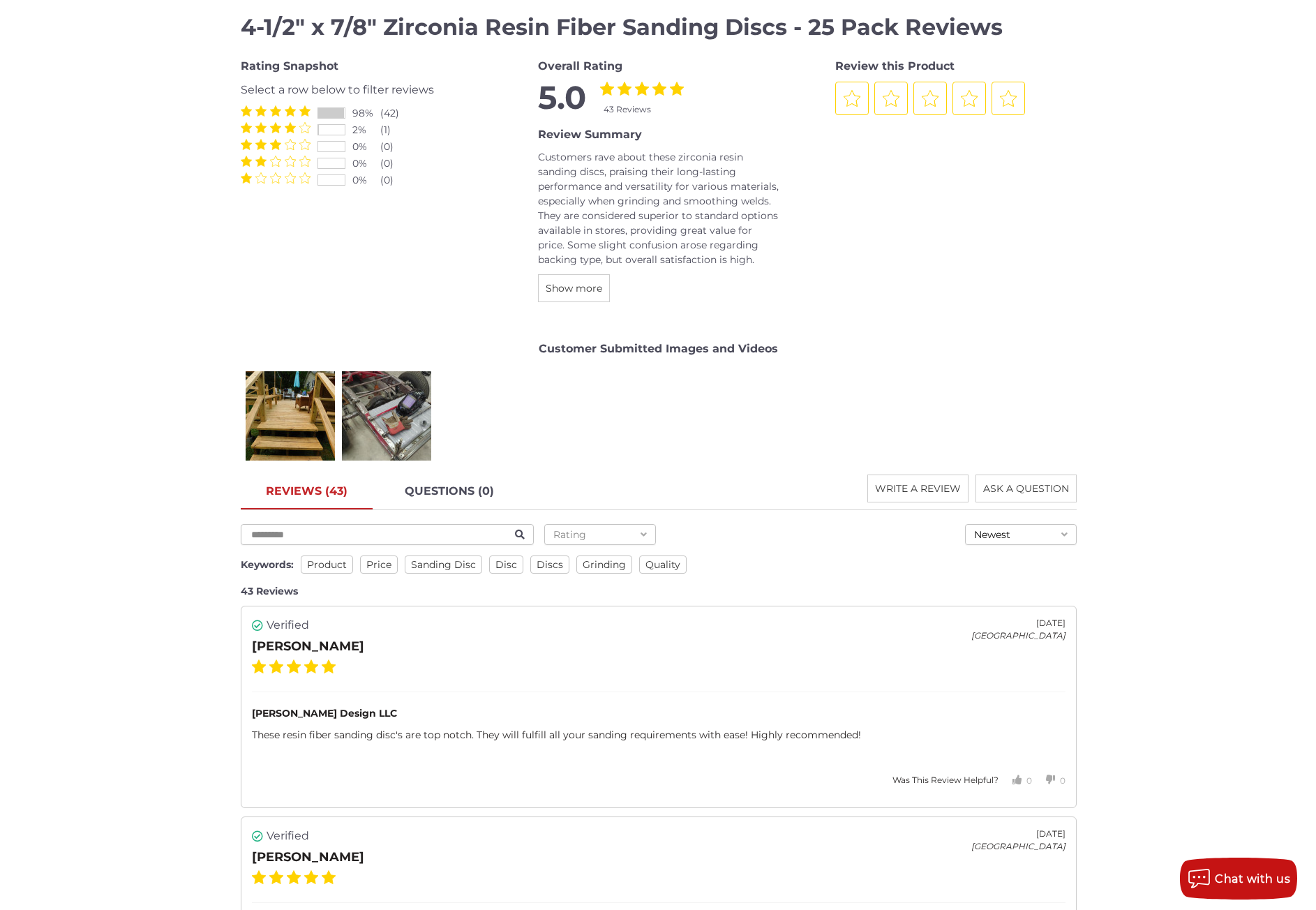
scroll to position [1678, 0]
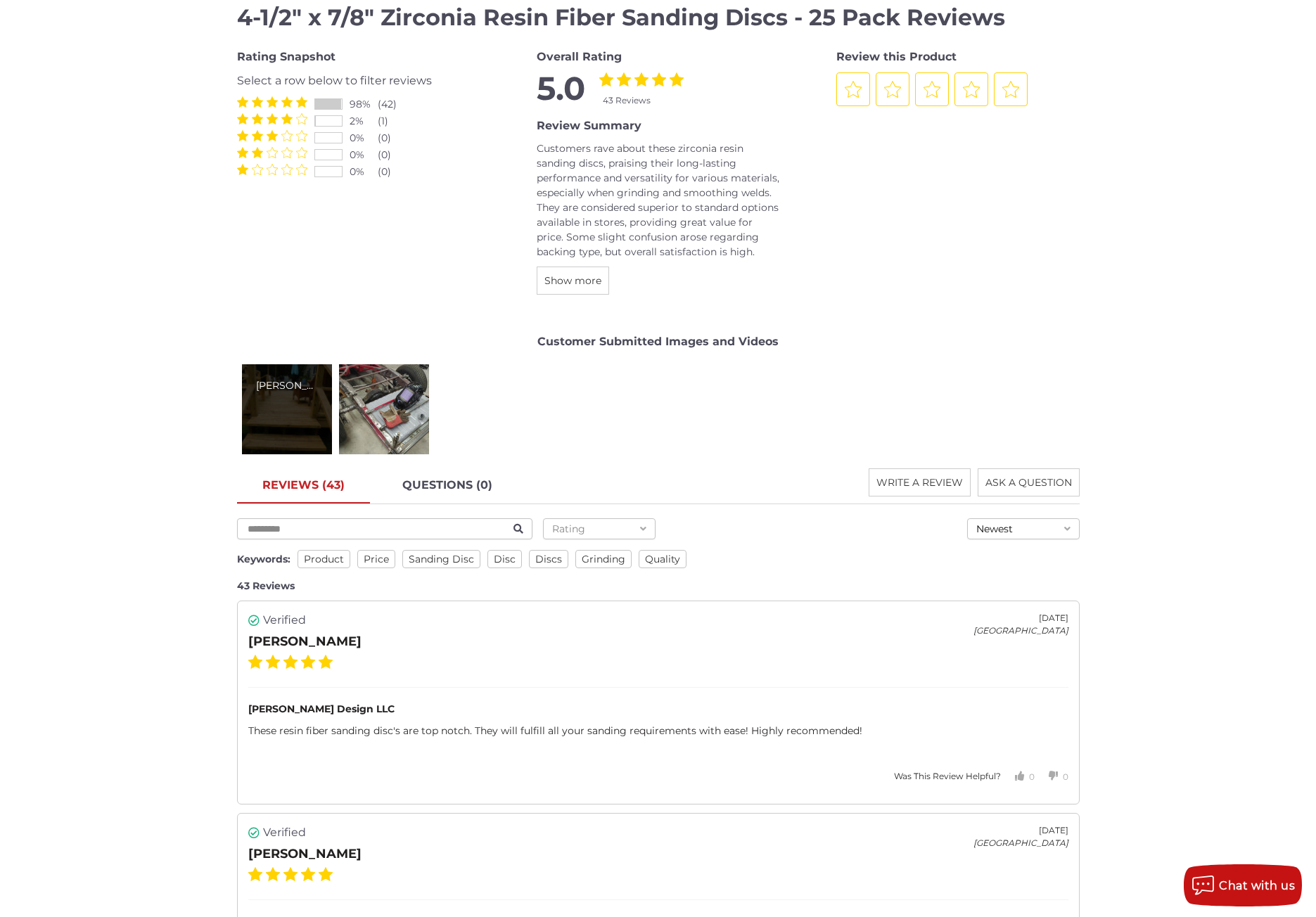
click at [261, 427] on div "terence d." at bounding box center [287, 410] width 90 height 90
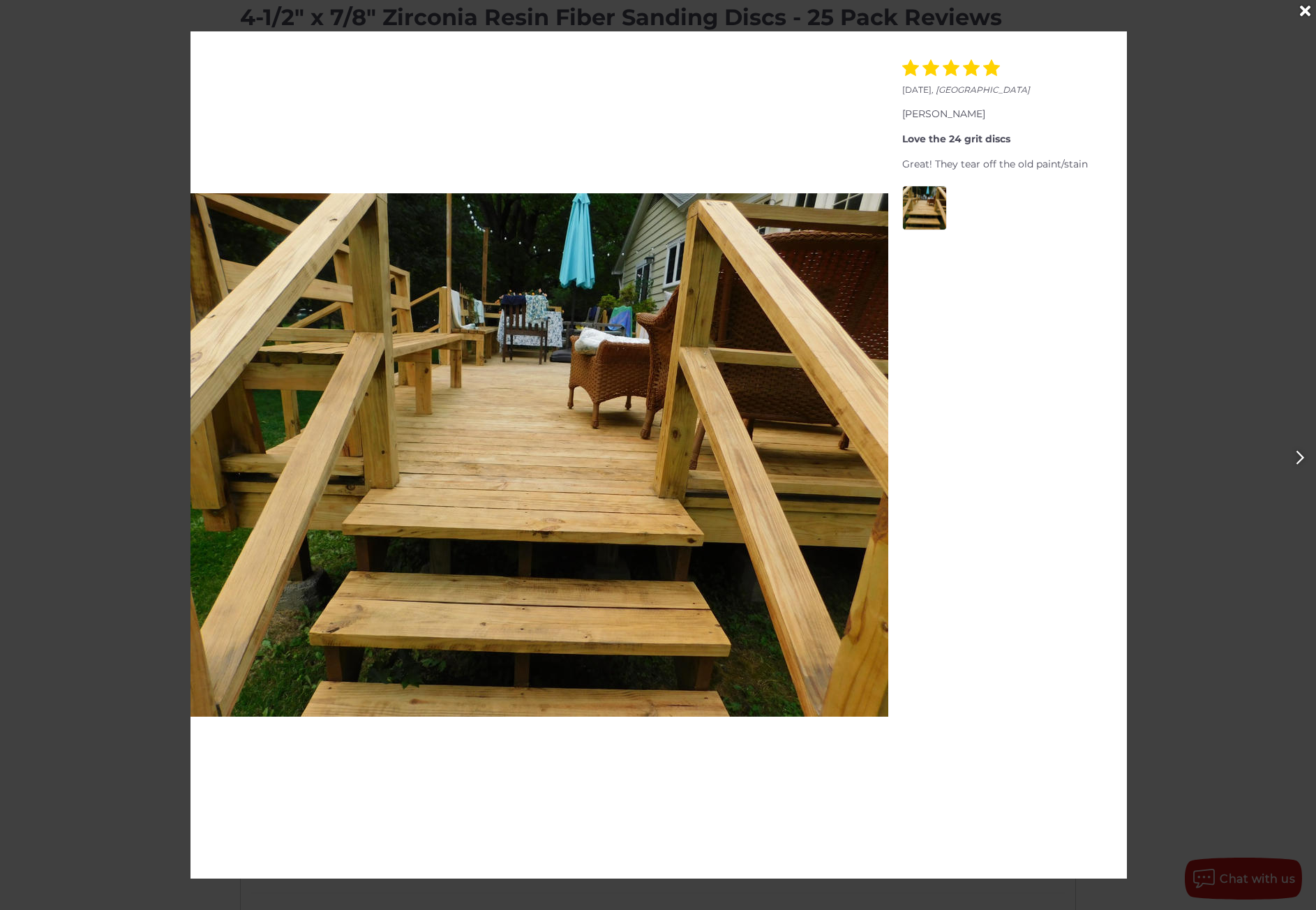
click at [1173, 413] on div "June 16, 2022 , United States terence d. Love the 24 grit discs Great! They tea…" at bounding box center [658, 455] width 1316 height 847
click at [1301, 461] on icon "Next" at bounding box center [1300, 457] width 9 height 15
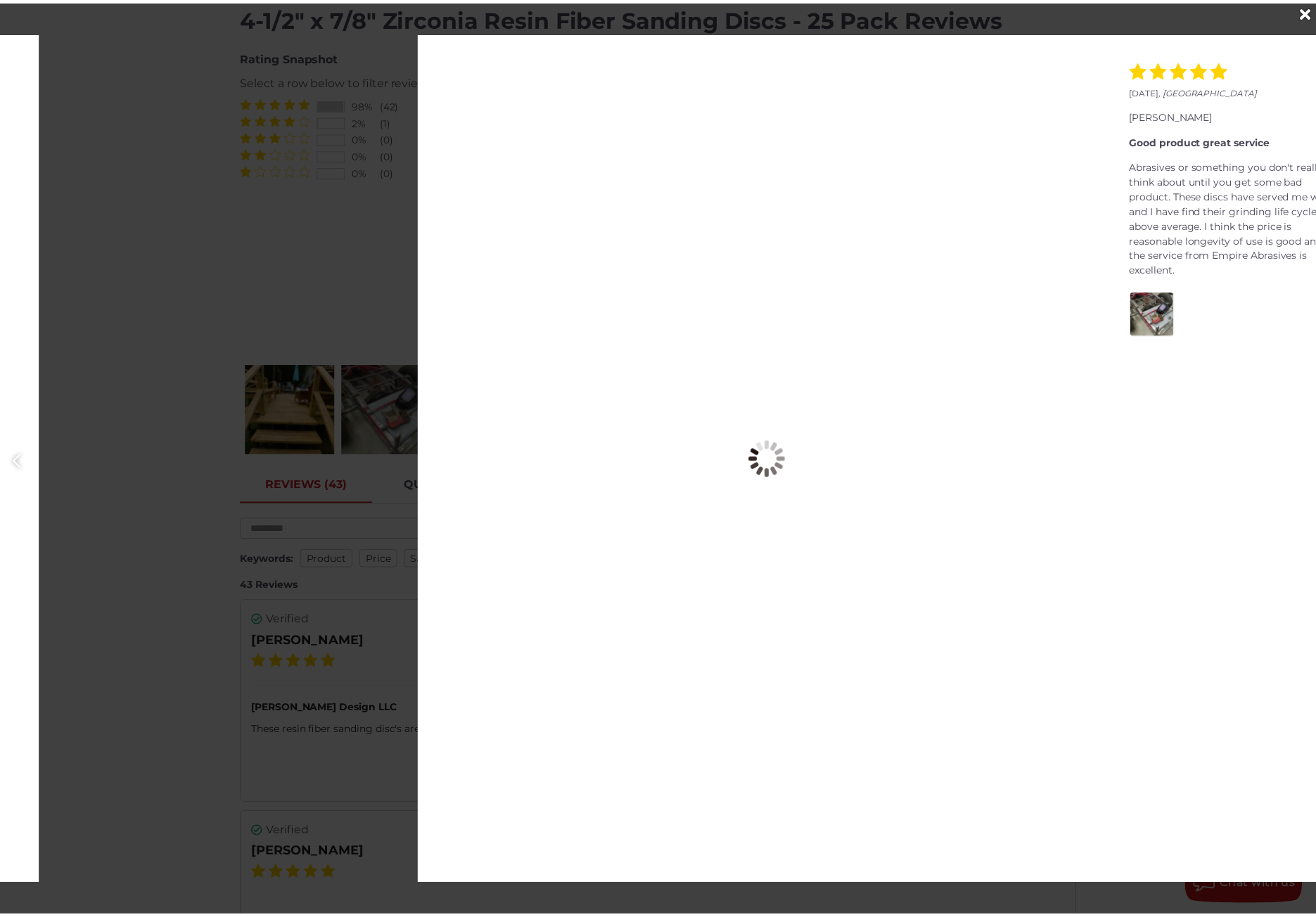
scroll to position [0, 1327]
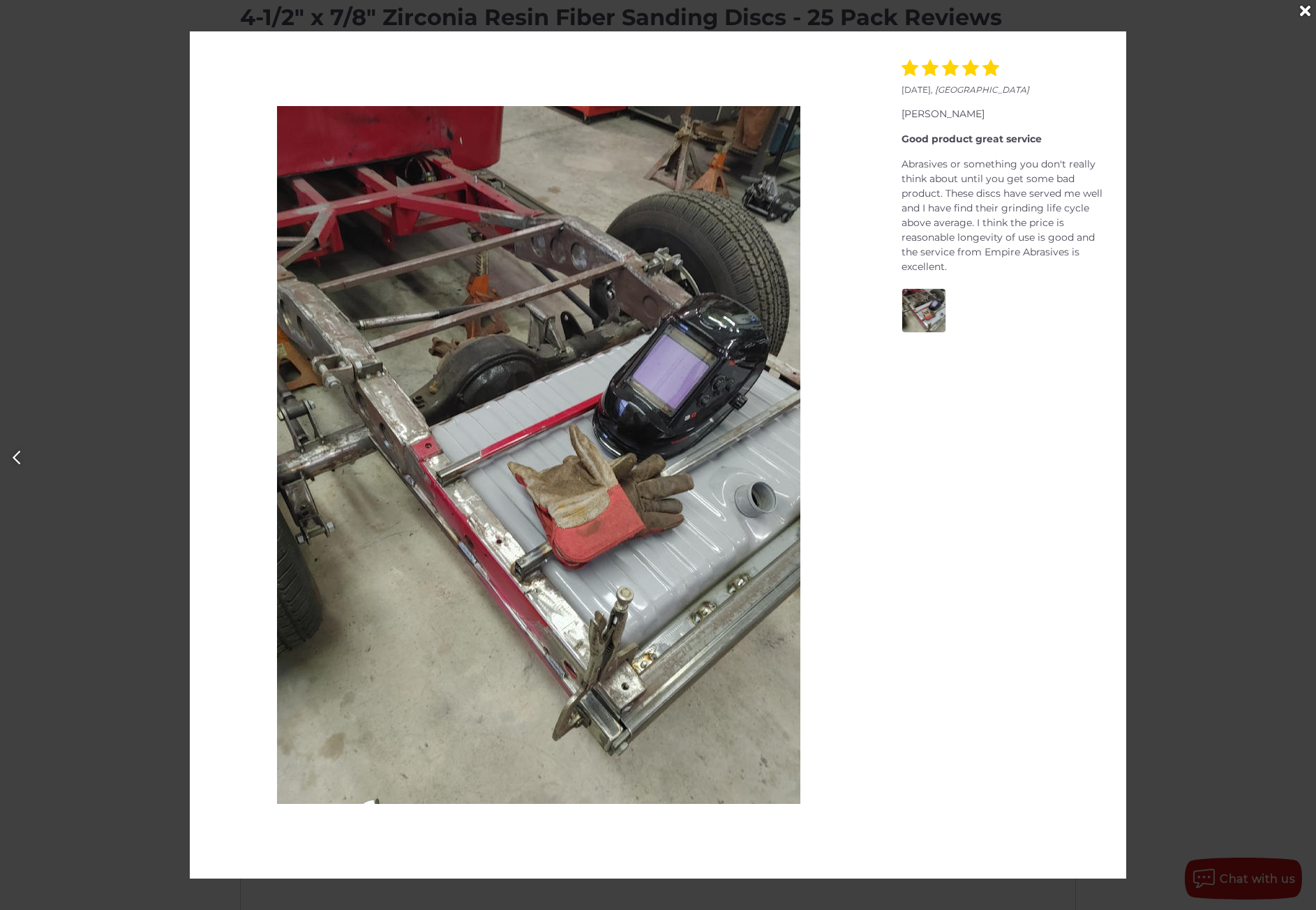
click at [907, 163] on div "Abrasives or something you don't really think about until you get some bad prod…" at bounding box center [1007, 216] width 211 height 117
click at [934, 140] on div "Good product great service" at bounding box center [1007, 139] width 211 height 15
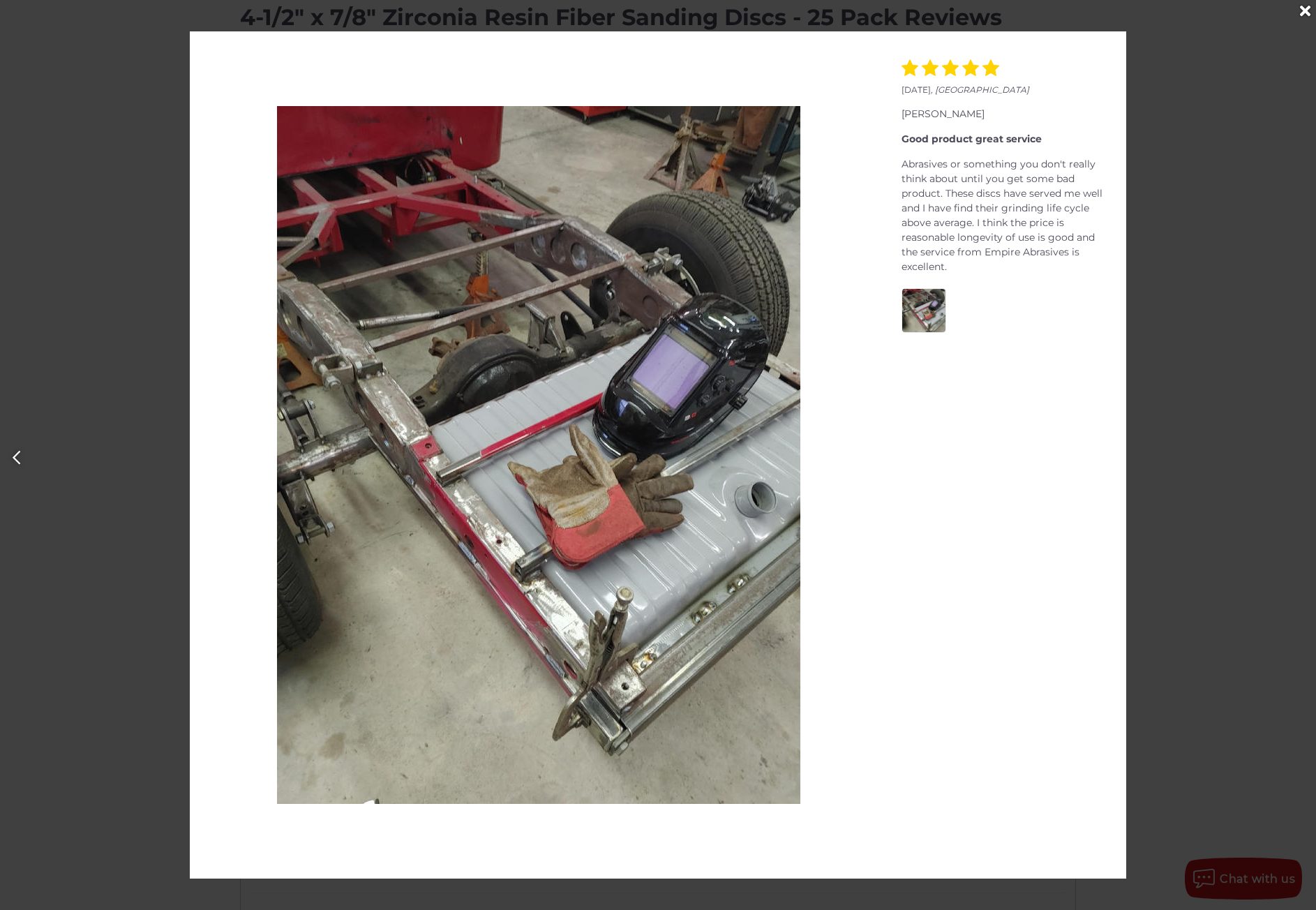
click at [934, 140] on div "Good product great service" at bounding box center [1007, 139] width 211 height 15
click at [1181, 253] on div "June 16, 2022 , United States terence d. Love the 24 grit discs Great! They tea…" at bounding box center [658, 455] width 1316 height 847
click at [1305, 12] on icon "Close" at bounding box center [1305, 11] width 10 height 16
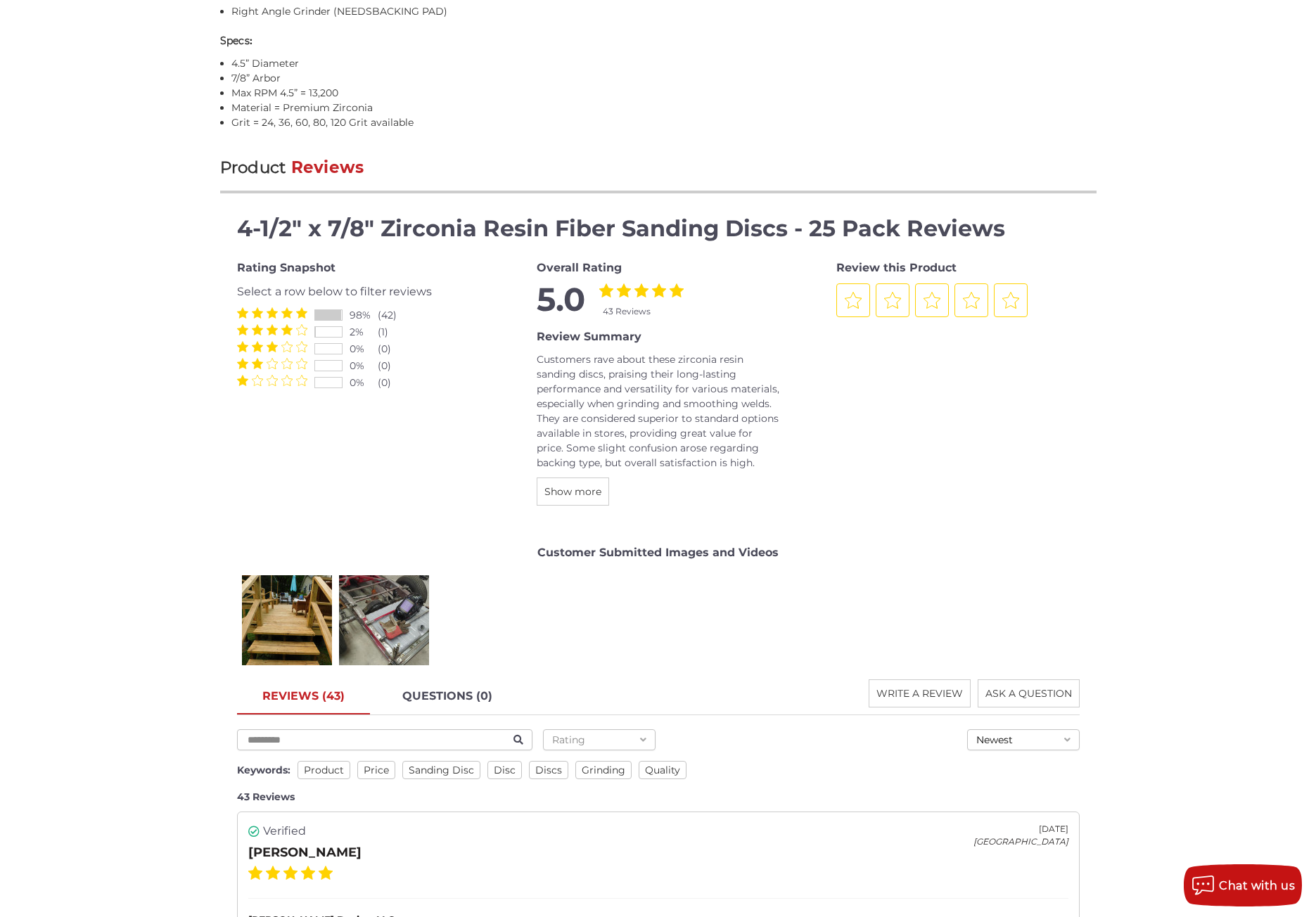
scroll to position [1760, 0]
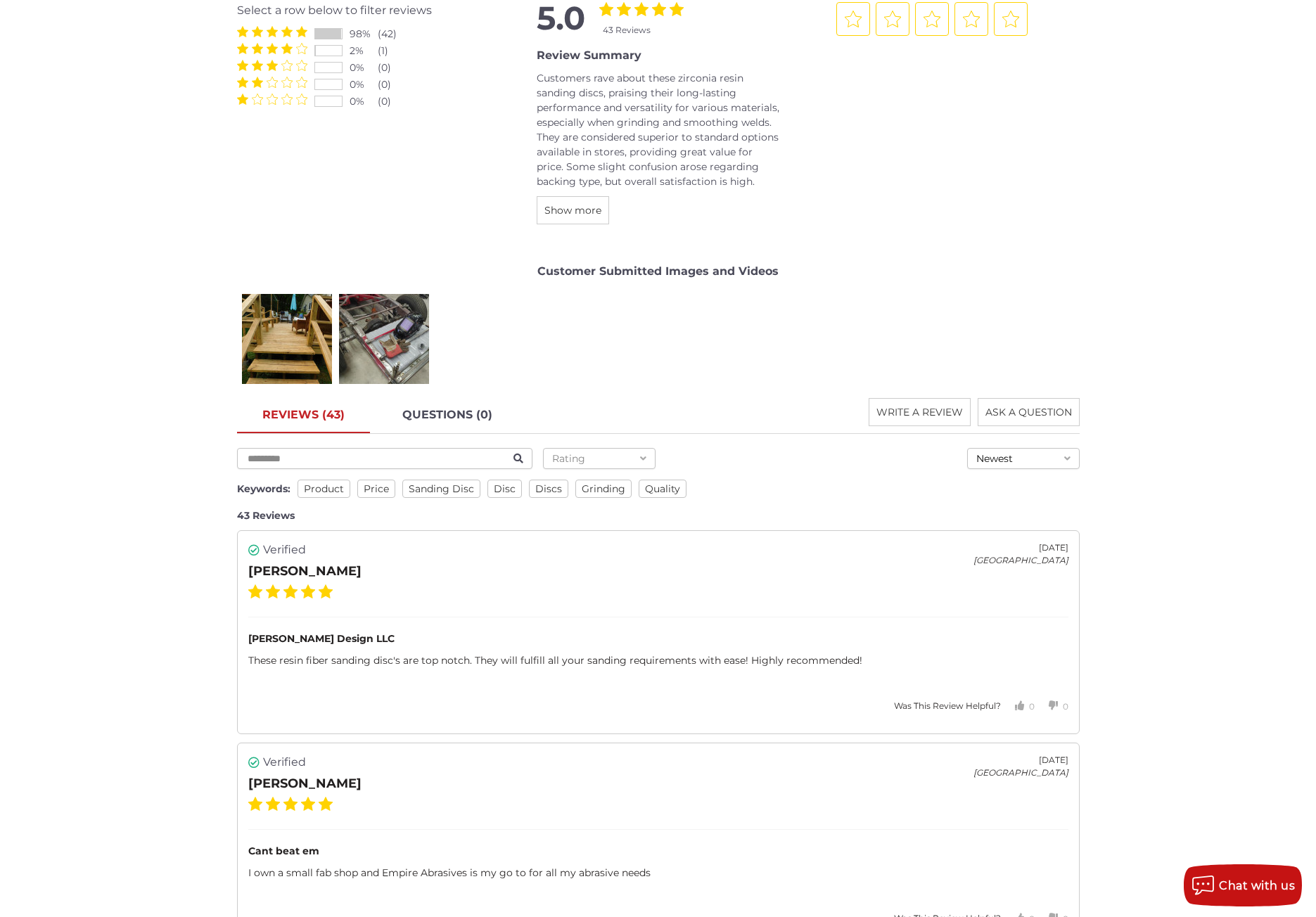
click at [1038, 462] on button "Newest" at bounding box center [1024, 459] width 113 height 21
click at [1017, 516] on div "Oldest" at bounding box center [1024, 526] width 111 height 20
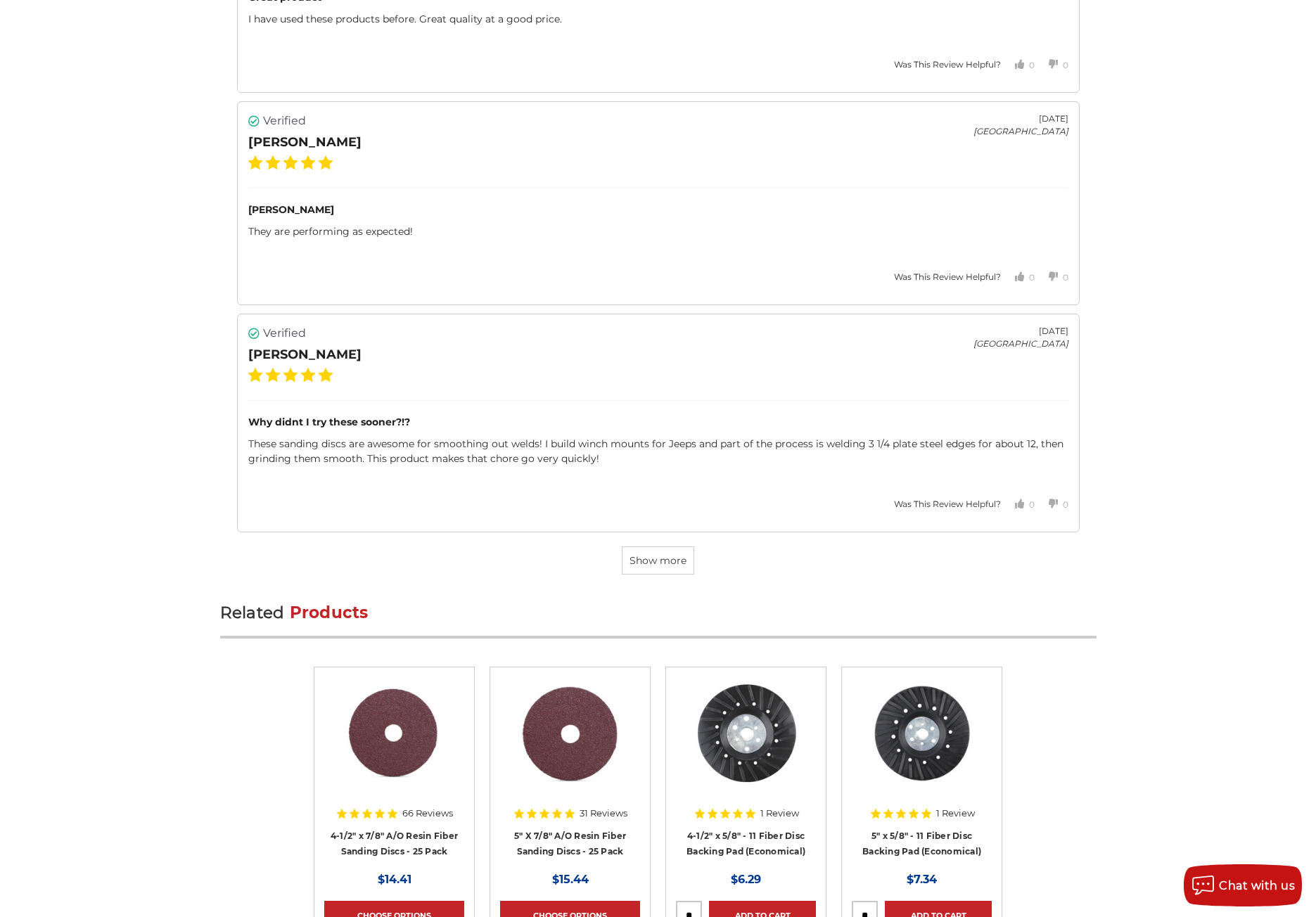
scroll to position [4152, 0]
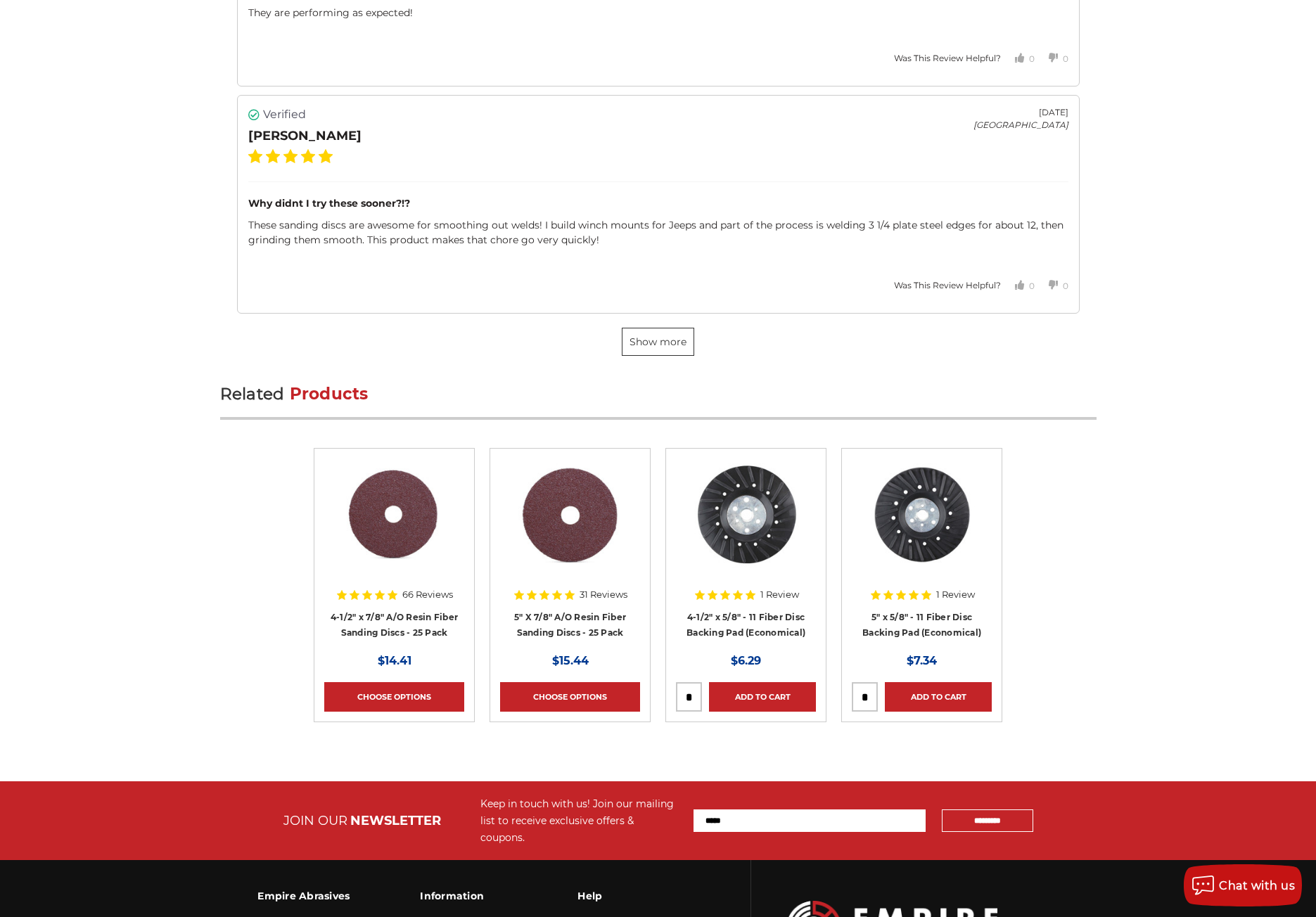
click at [631, 344] on span "Show more" at bounding box center [658, 342] width 57 height 12
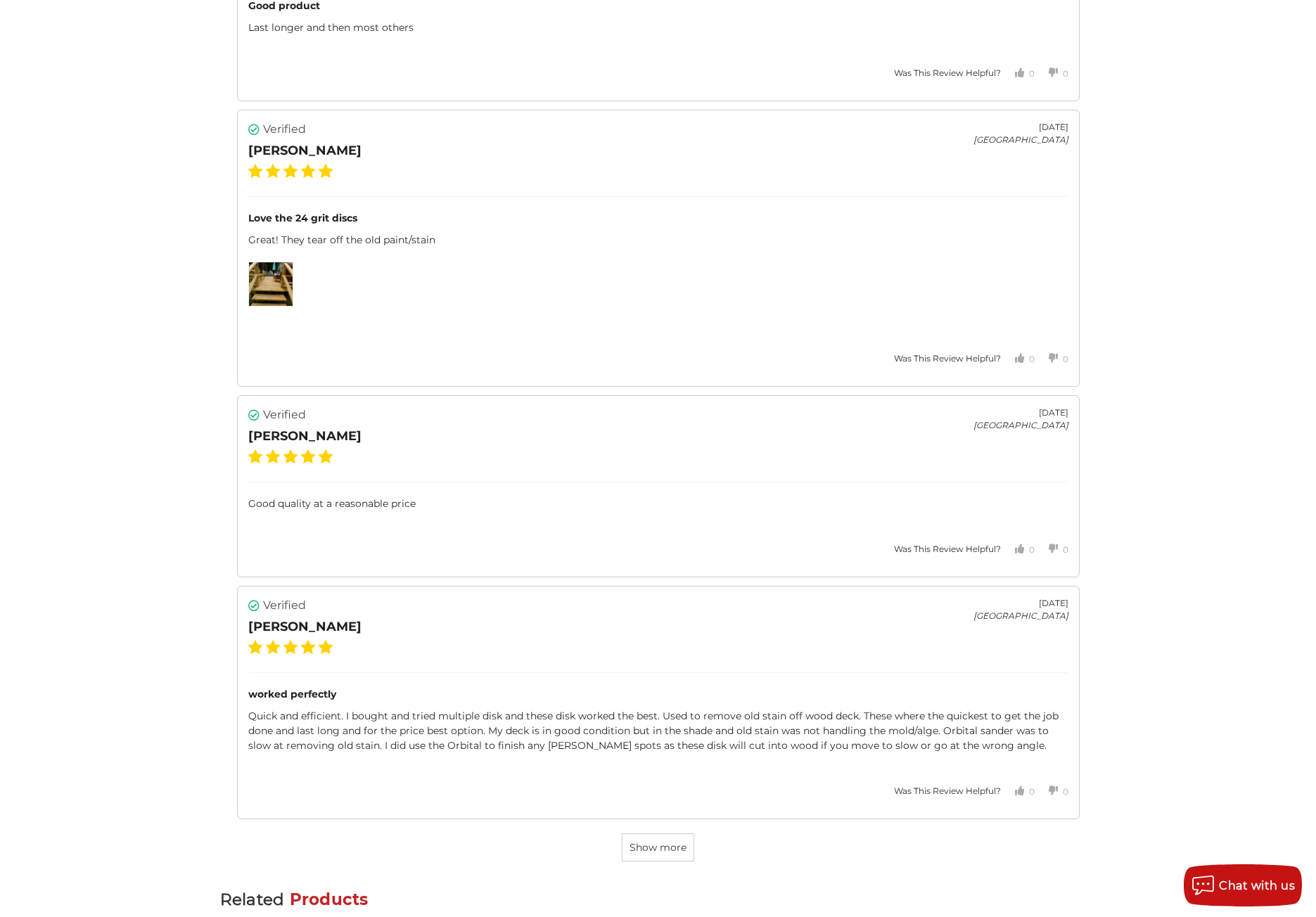
scroll to position [6191, 0]
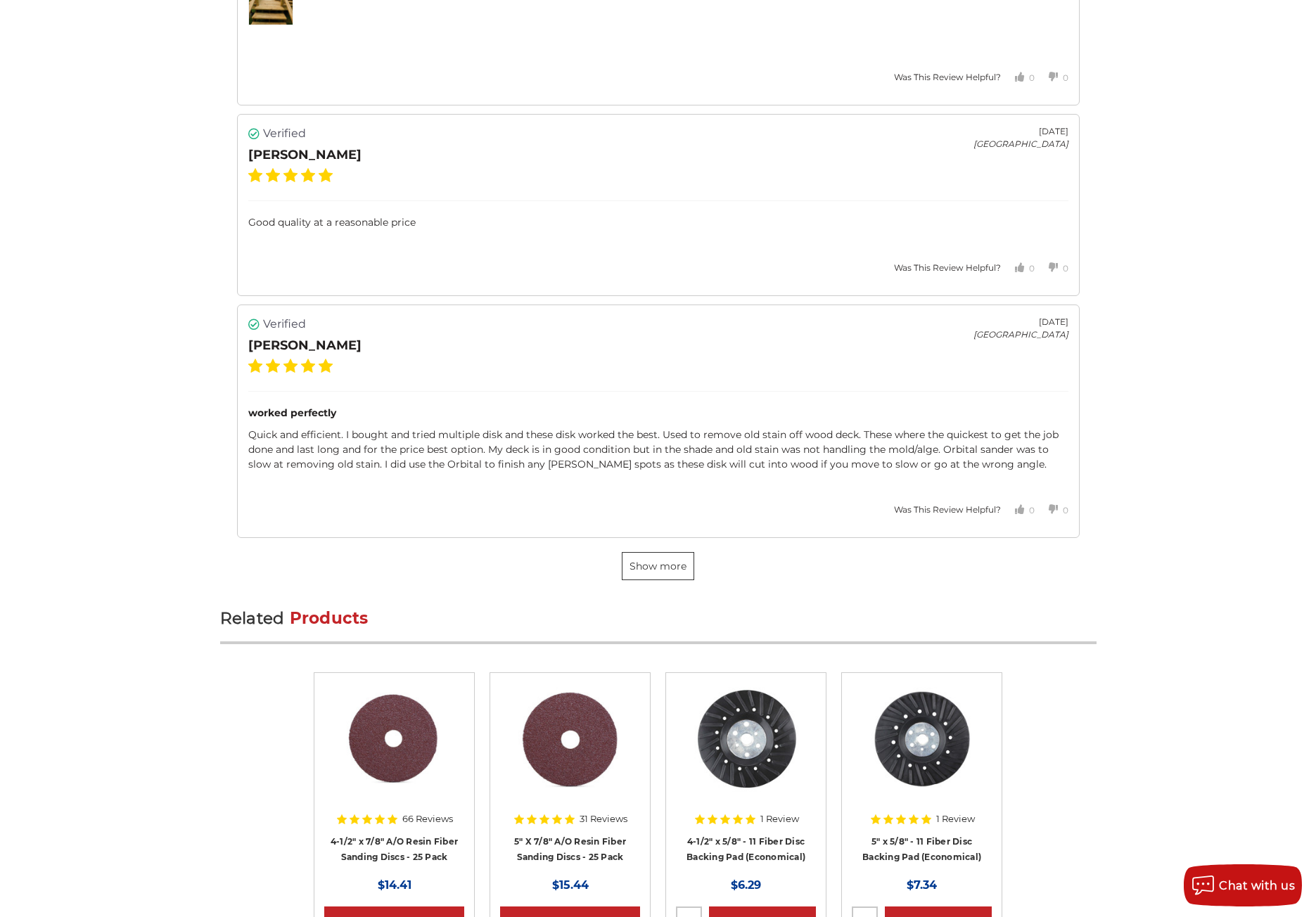
click at [691, 567] on button "Show more" at bounding box center [658, 566] width 72 height 28
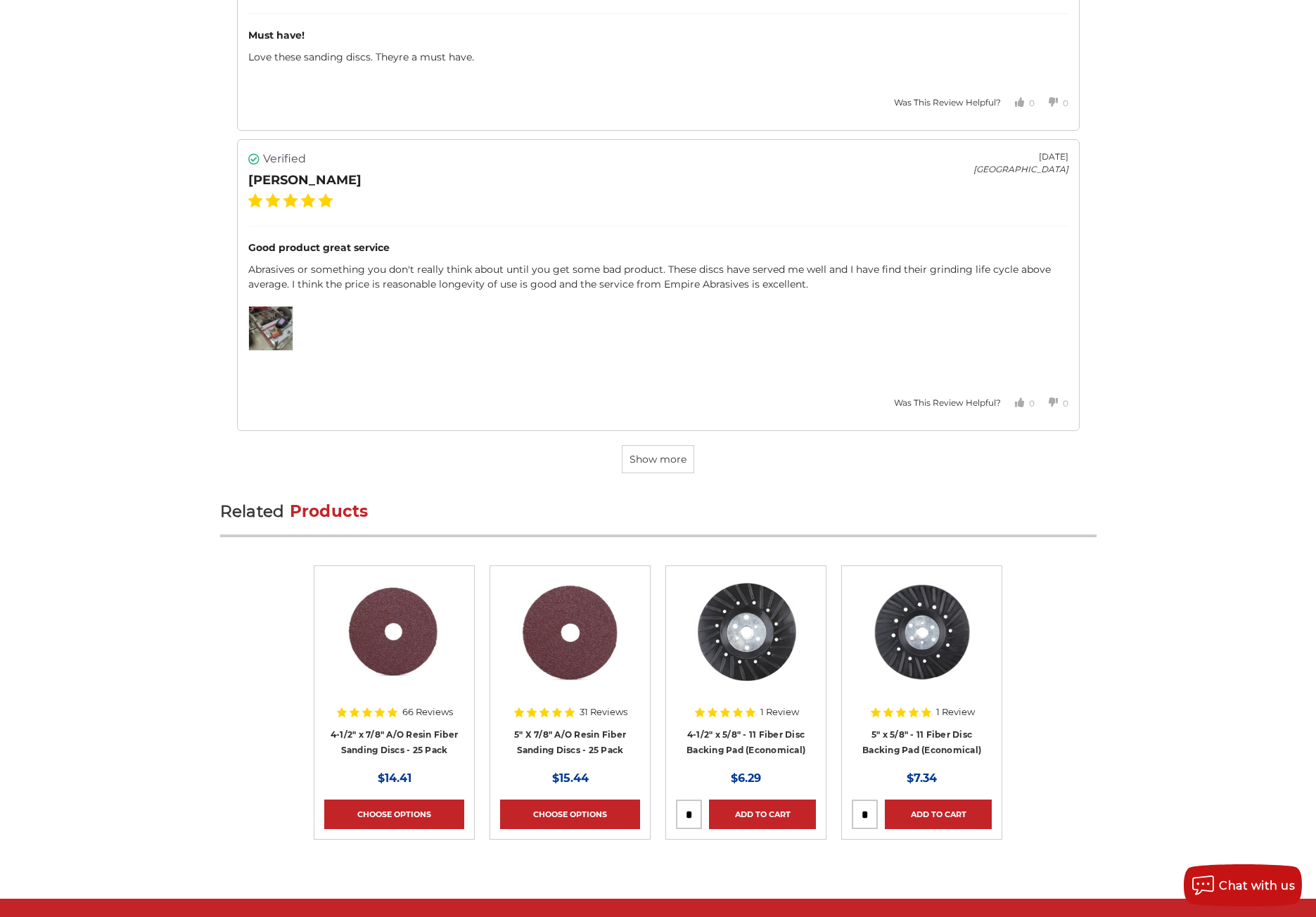
scroll to position [8512, 0]
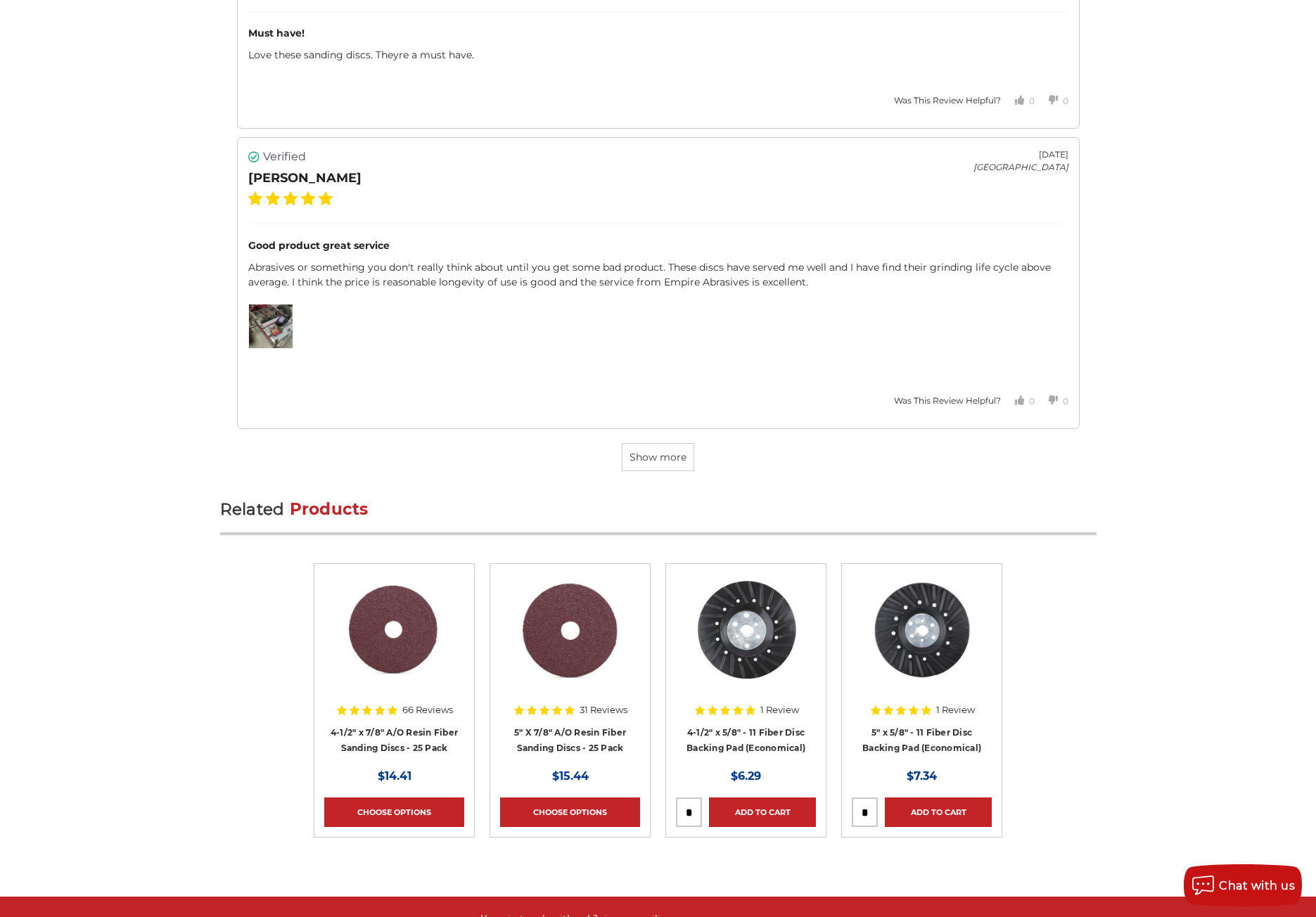
click at [784, 279] on span "I think the price is reasonable longevity of use is good and the service from E…" at bounding box center [550, 282] width 516 height 12
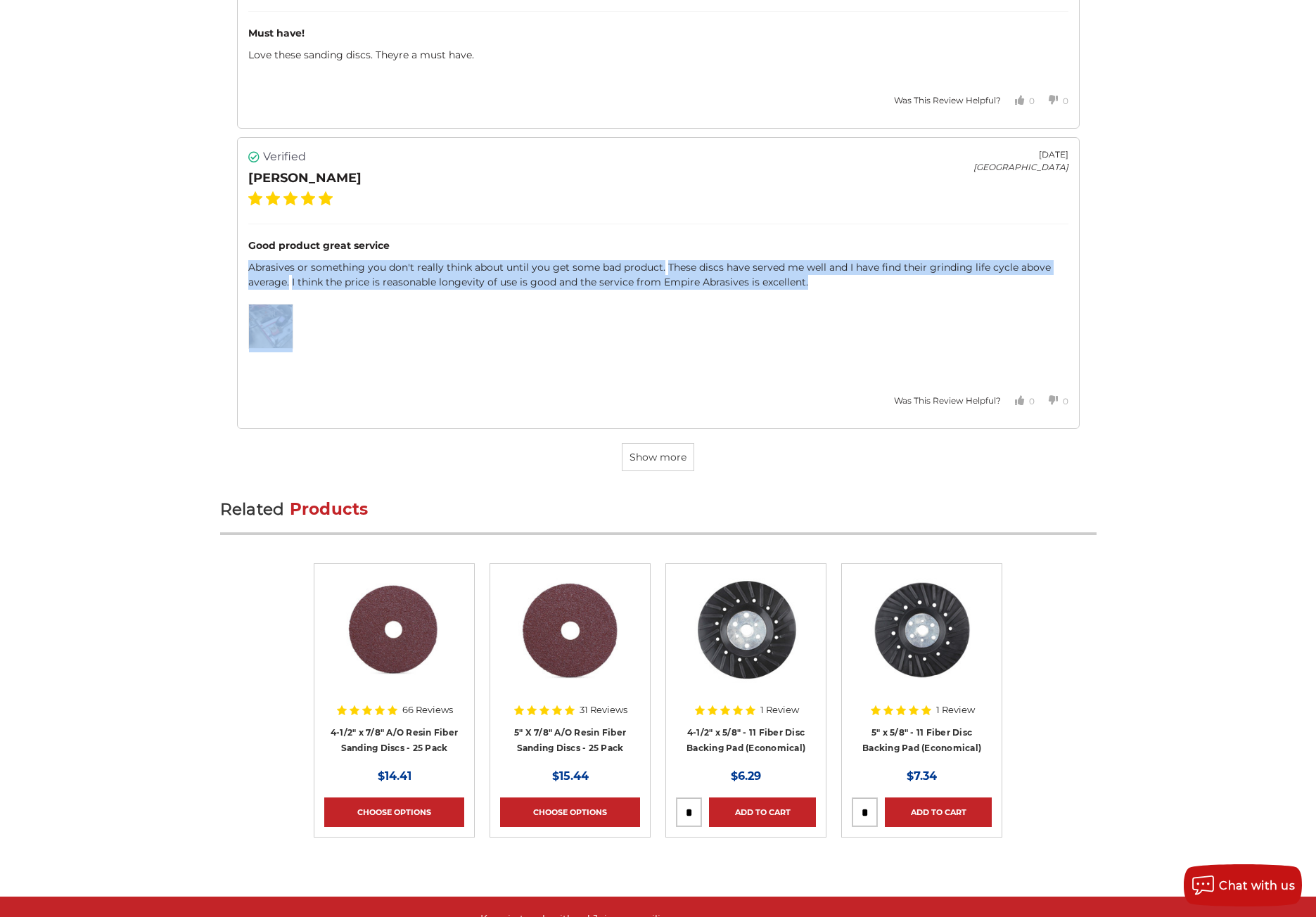
click at [784, 279] on span "I think the price is reasonable longevity of use is good and the service from E…" at bounding box center [550, 282] width 516 height 12
copy div "Abrasives or something you don't really think about until you get some bad prod…"
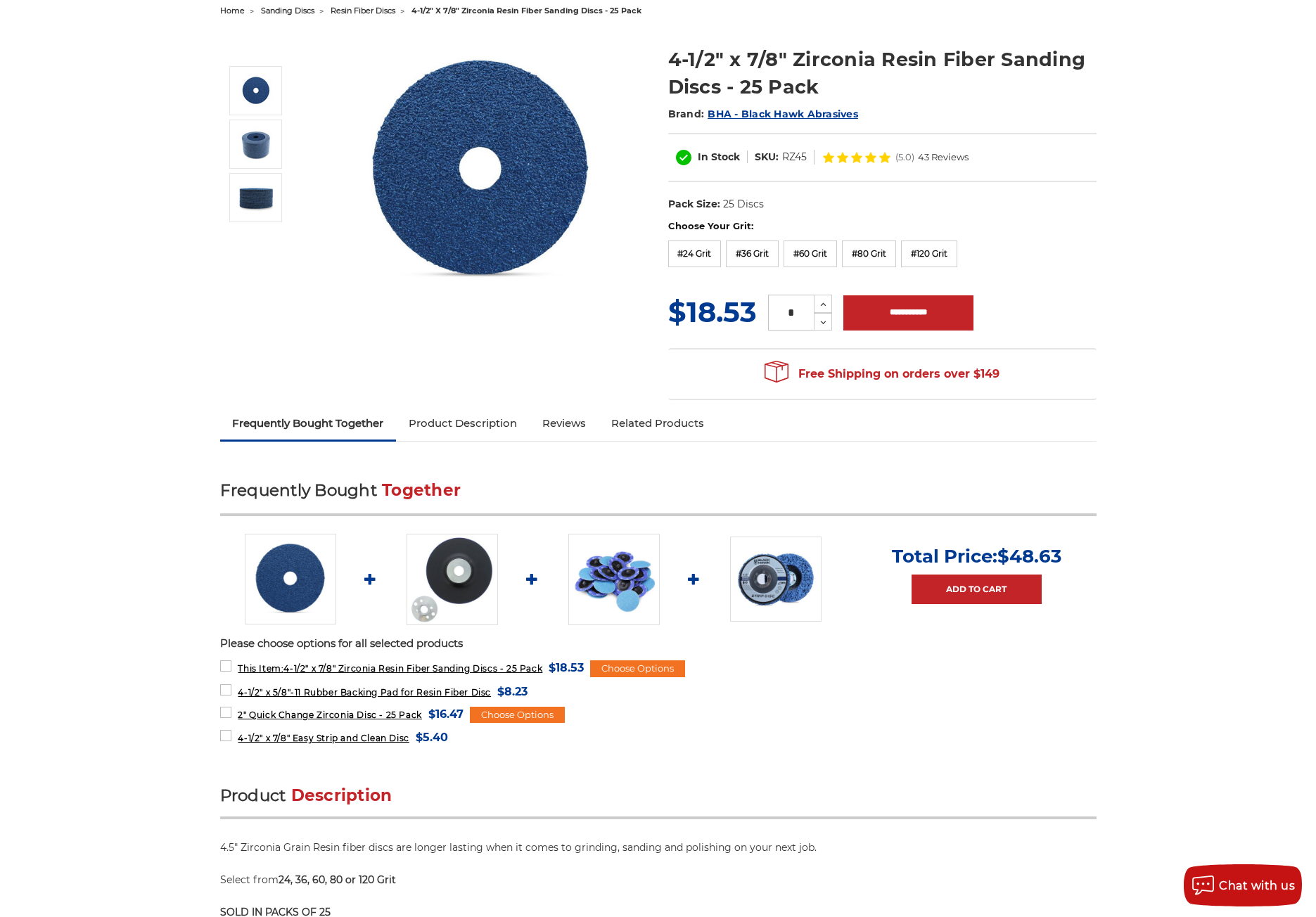
scroll to position [0, 0]
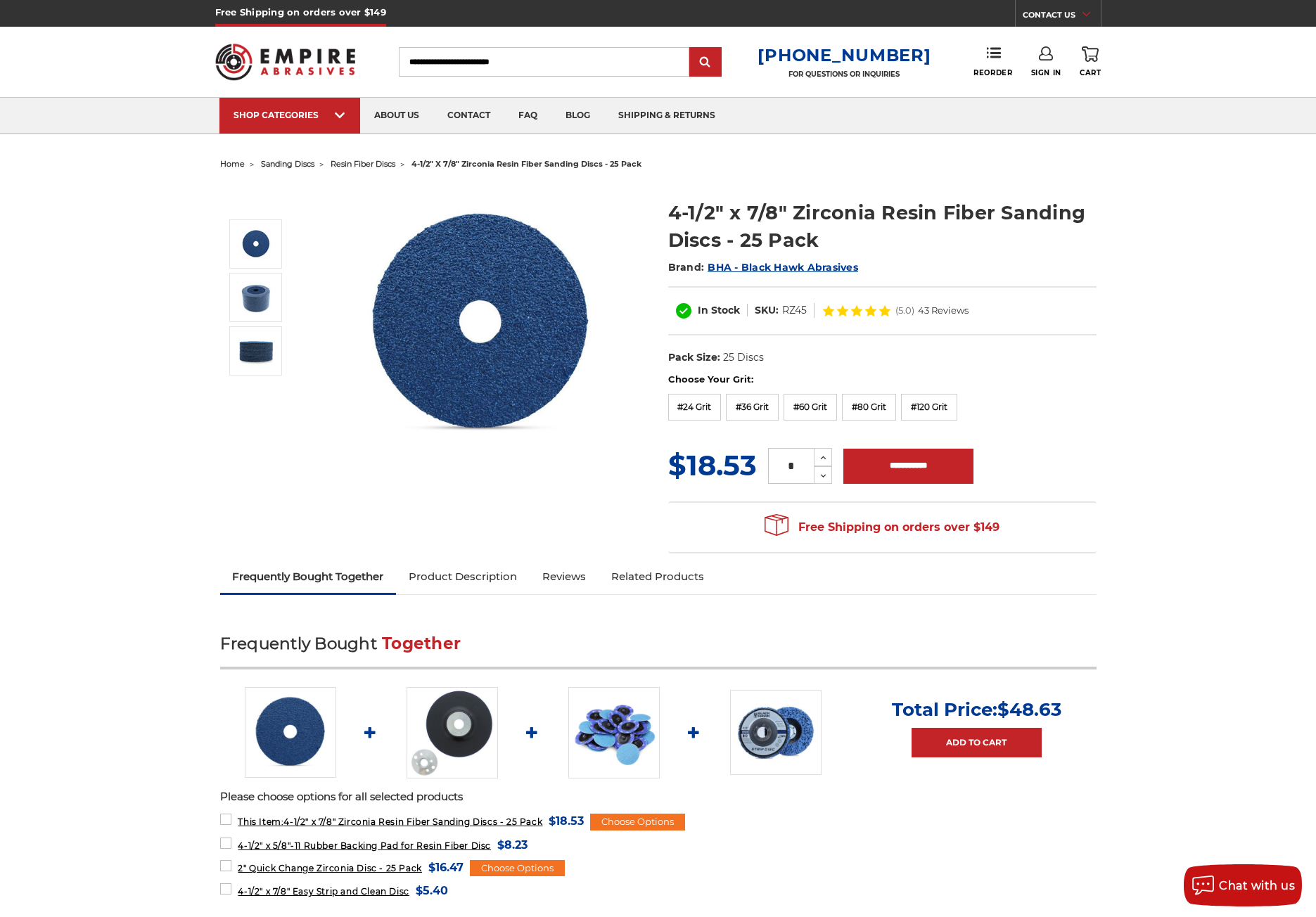
click at [678, 213] on h1 "4-1/2" x 7/8" Zirconia Resin Fiber Sanding Discs - 25 Pack" at bounding box center [882, 226] width 428 height 55
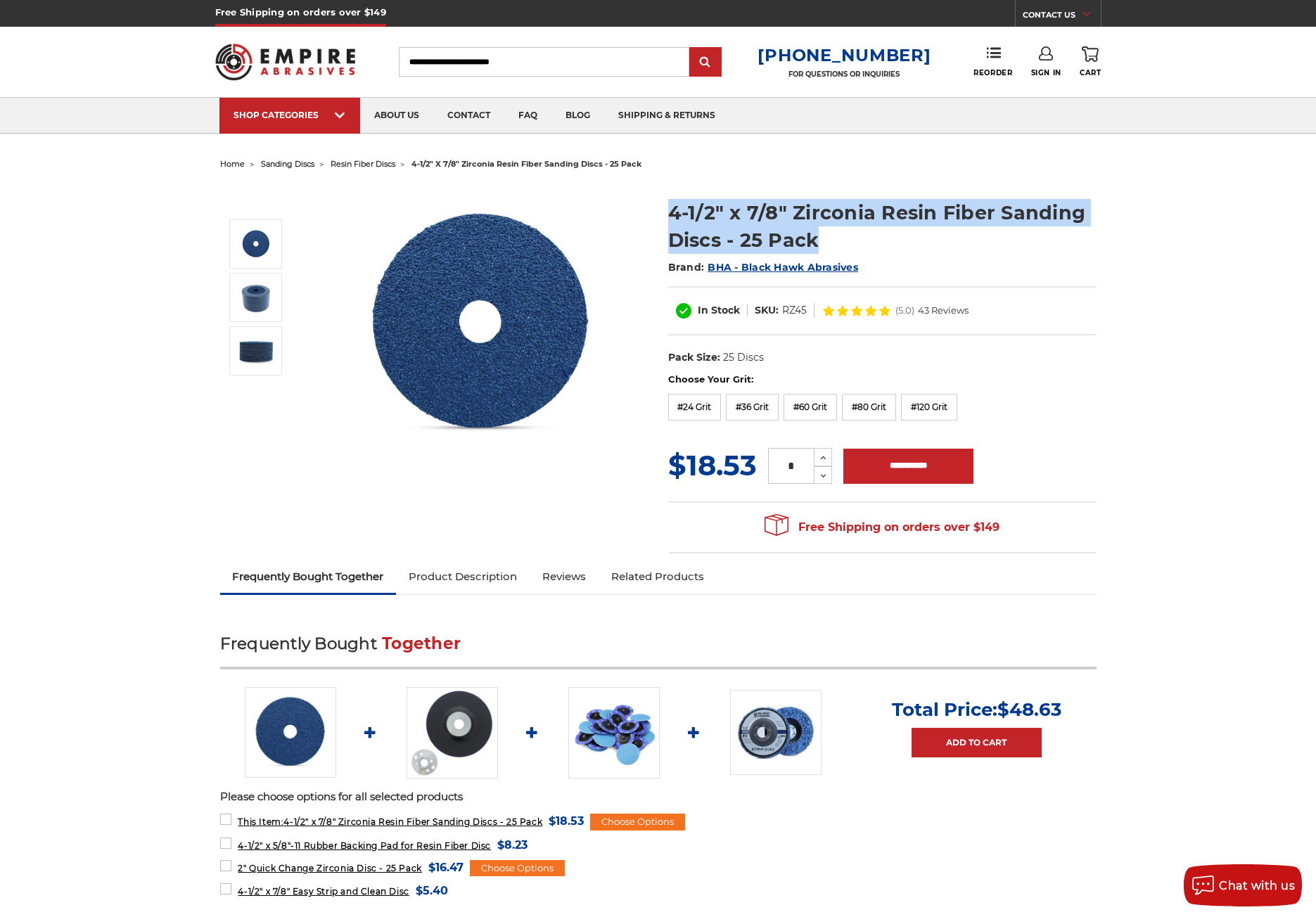
click at [678, 213] on h1 "4-1/2" x 7/8" Zirconia Resin Fiber Sanding Discs - 25 Pack" at bounding box center [882, 226] width 428 height 55
copy div "4-1/2" x 7/8" Zirconia Resin Fiber Sanding Discs - 25 Pack"
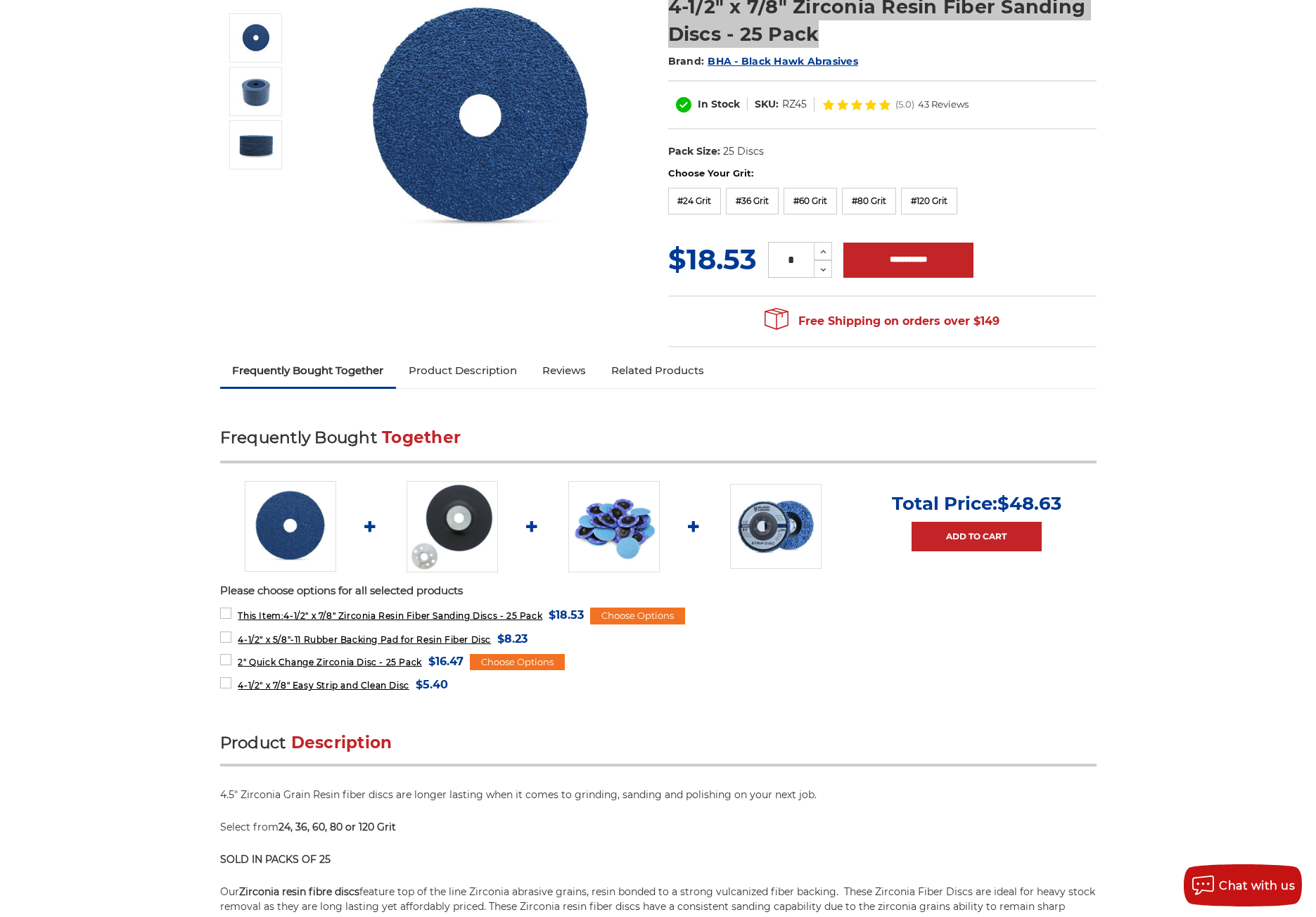
scroll to position [211, 0]
